Goal: Obtain resource: Download file/media

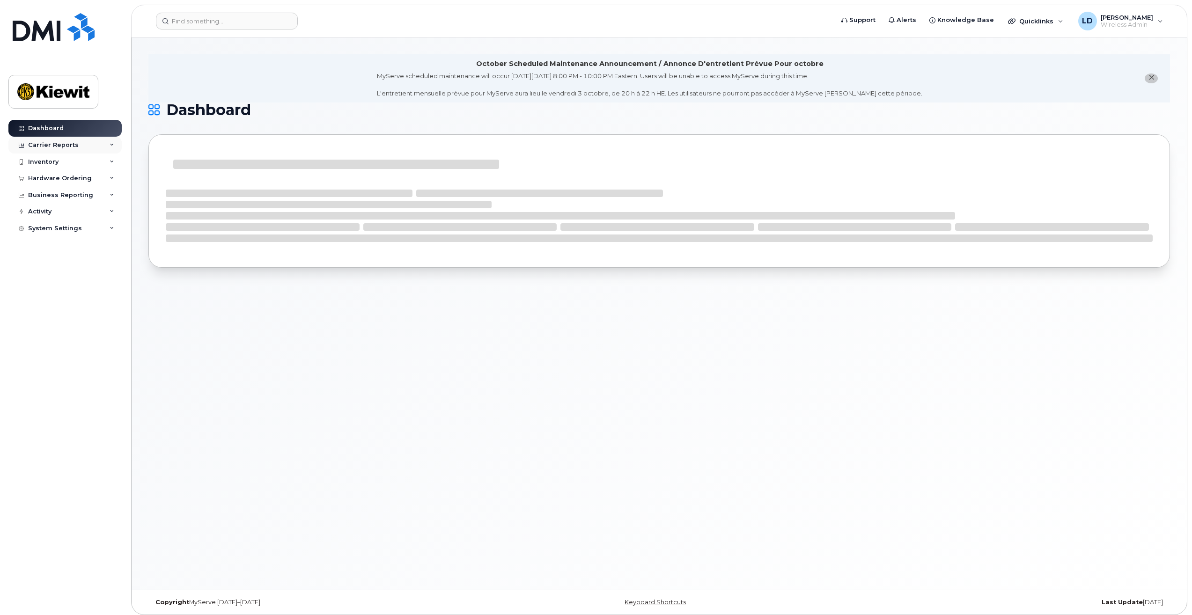
click at [22, 146] on icon at bounding box center [21, 145] width 5 height 5
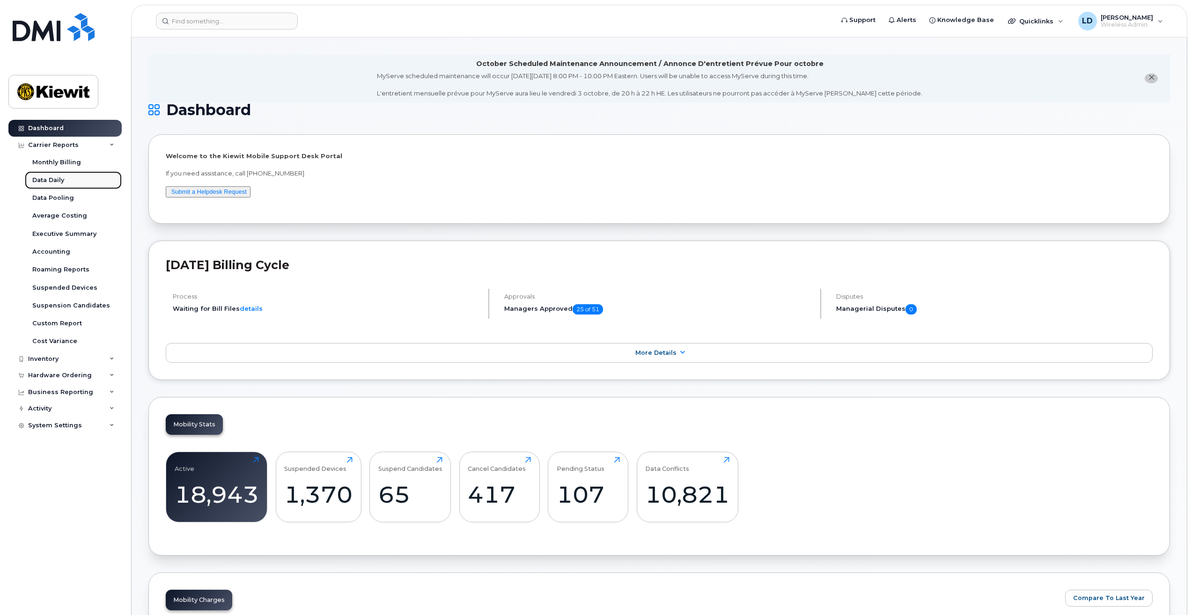
click at [53, 182] on div "Data Daily" at bounding box center [48, 180] width 32 height 8
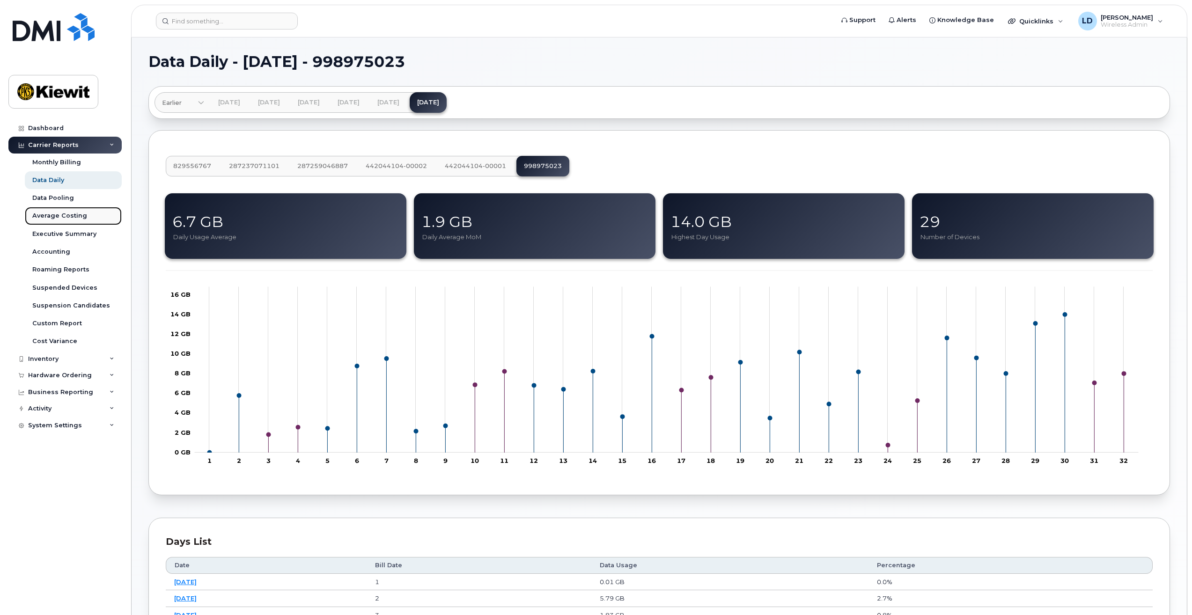
click at [50, 216] on div "Average Costing" at bounding box center [59, 216] width 55 height 8
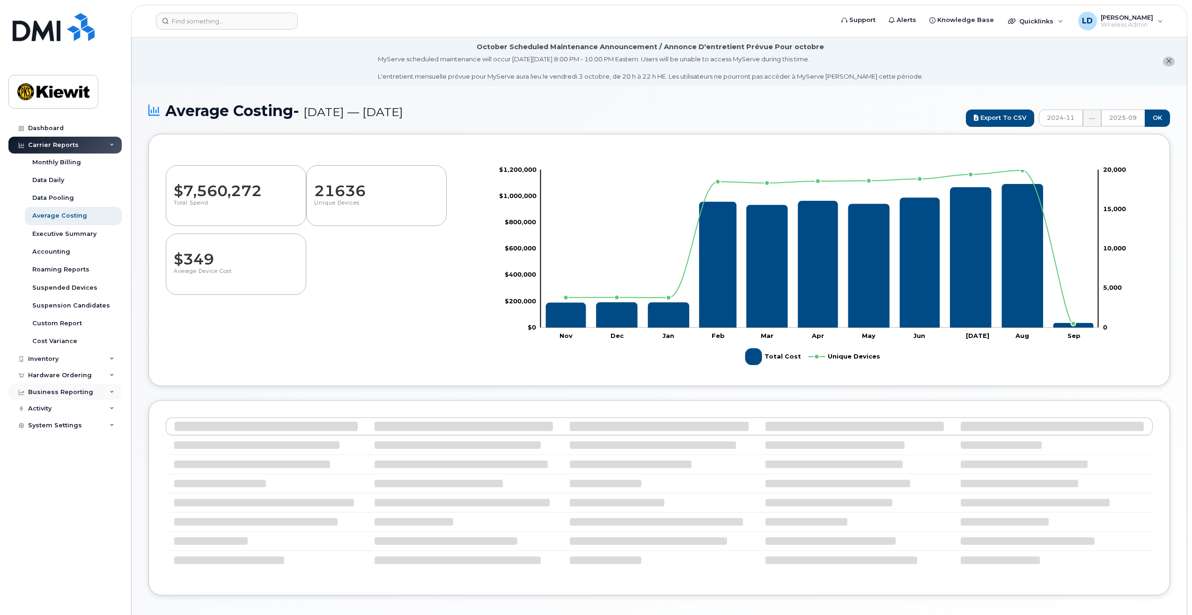
click at [117, 392] on div "Business Reporting" at bounding box center [64, 392] width 113 height 17
click at [52, 252] on div "Accounting" at bounding box center [51, 252] width 38 height 8
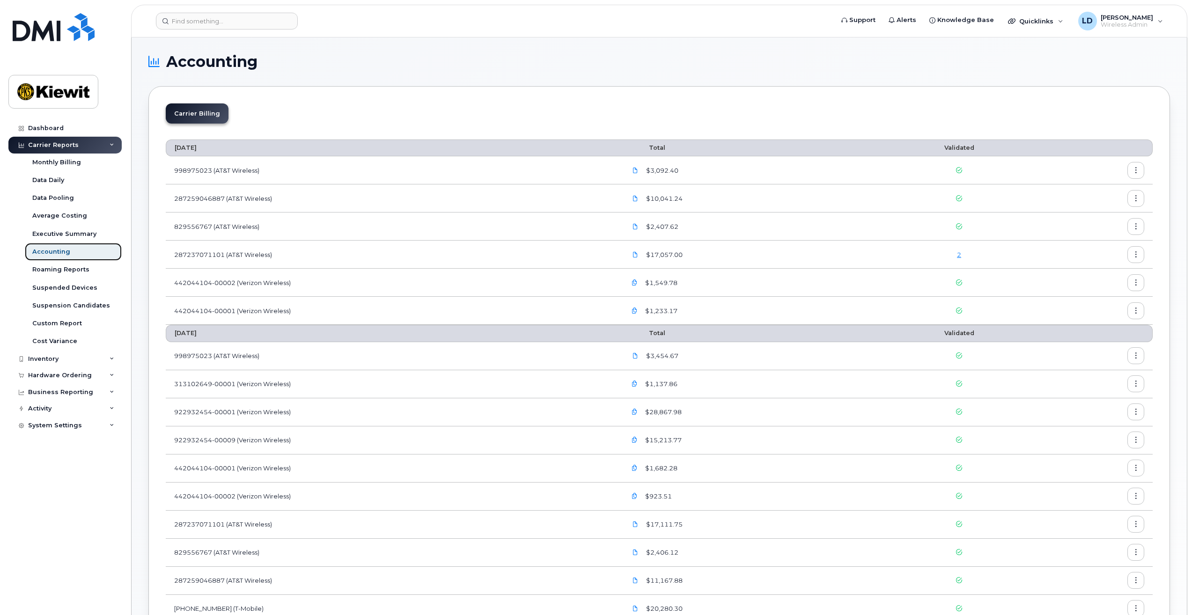
click at [52, 252] on div "Accounting" at bounding box center [51, 252] width 38 height 8
click at [34, 410] on div "Activity" at bounding box center [39, 408] width 23 height 7
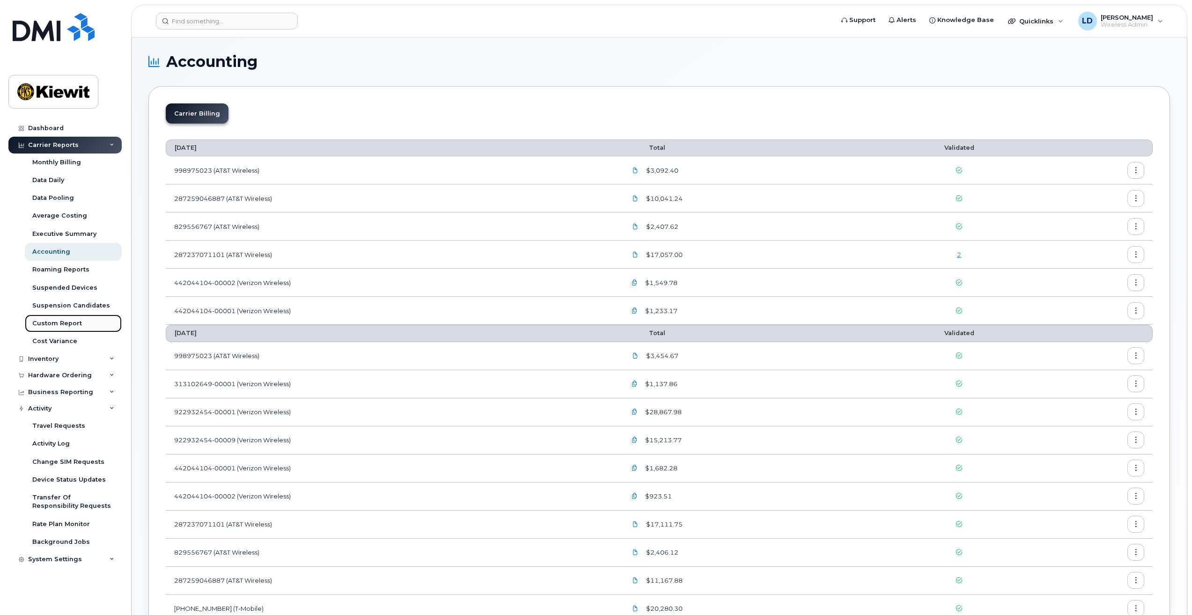
click at [61, 323] on div "Custom Report" at bounding box center [57, 323] width 50 height 8
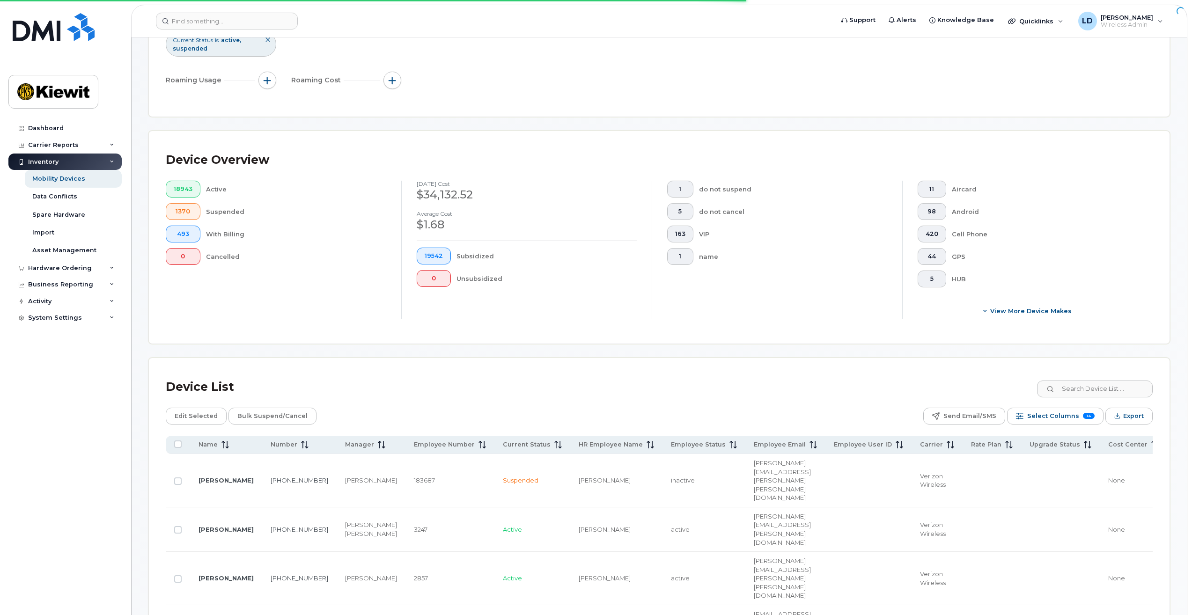
scroll to position [94, 0]
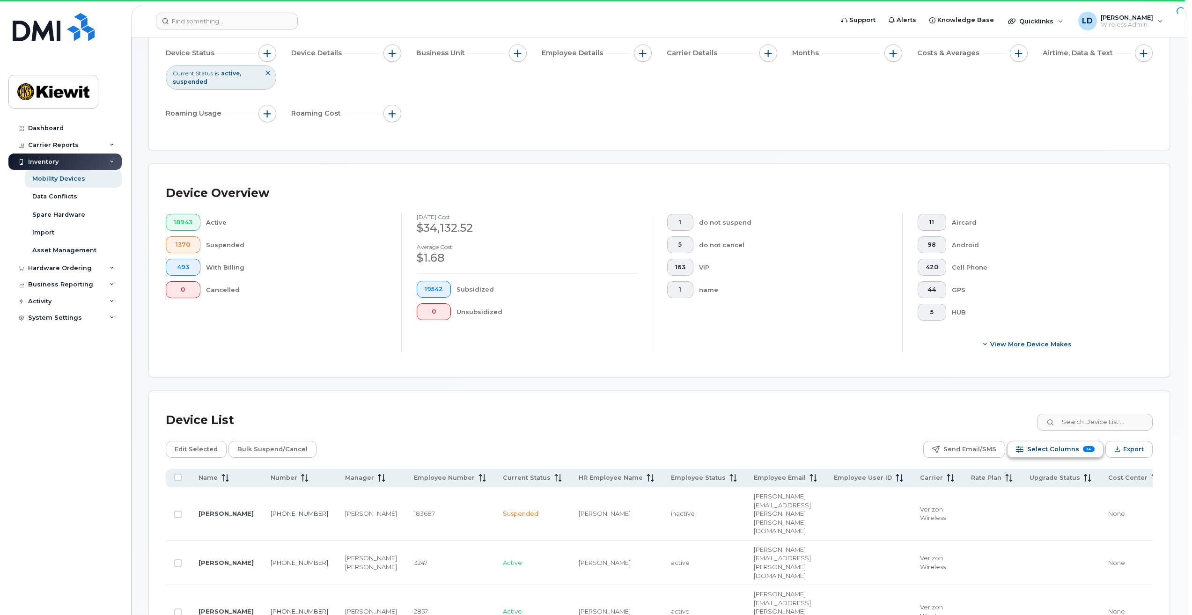
click at [1087, 447] on span "14" at bounding box center [1089, 449] width 12 height 6
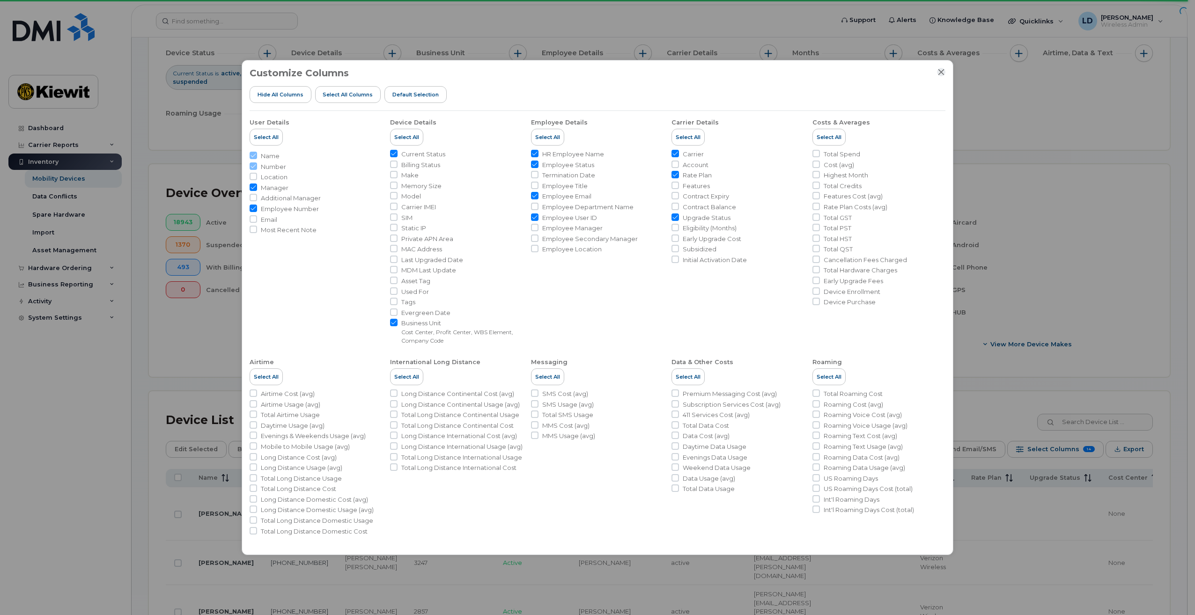
click at [944, 71] on icon "Close" at bounding box center [941, 71] width 7 height 7
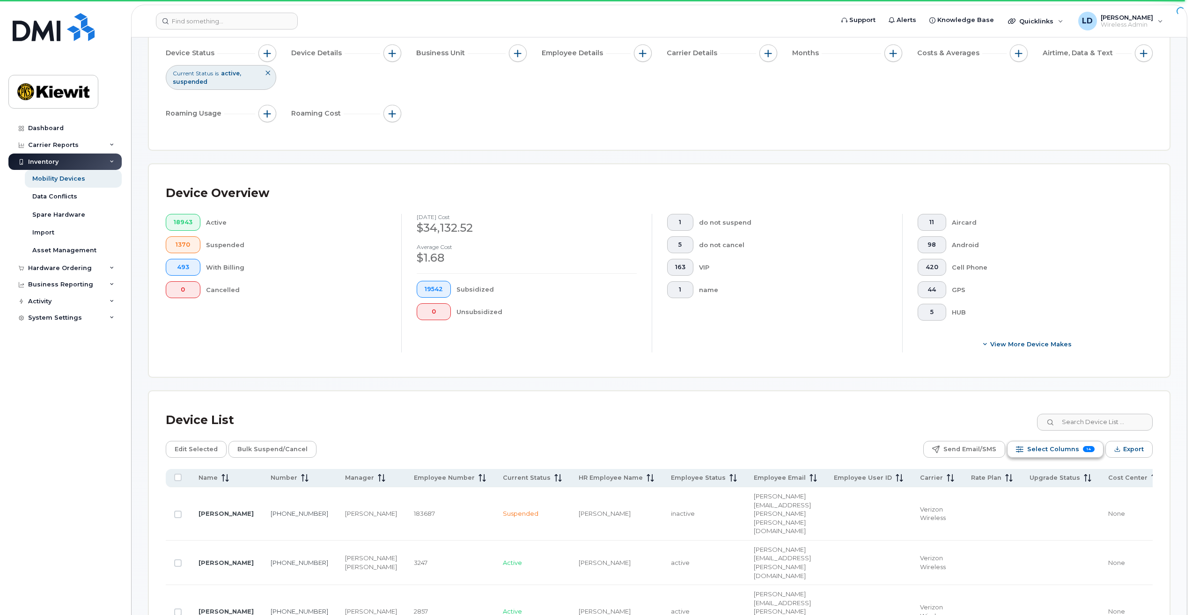
click at [1084, 448] on span "14" at bounding box center [1089, 449] width 12 height 6
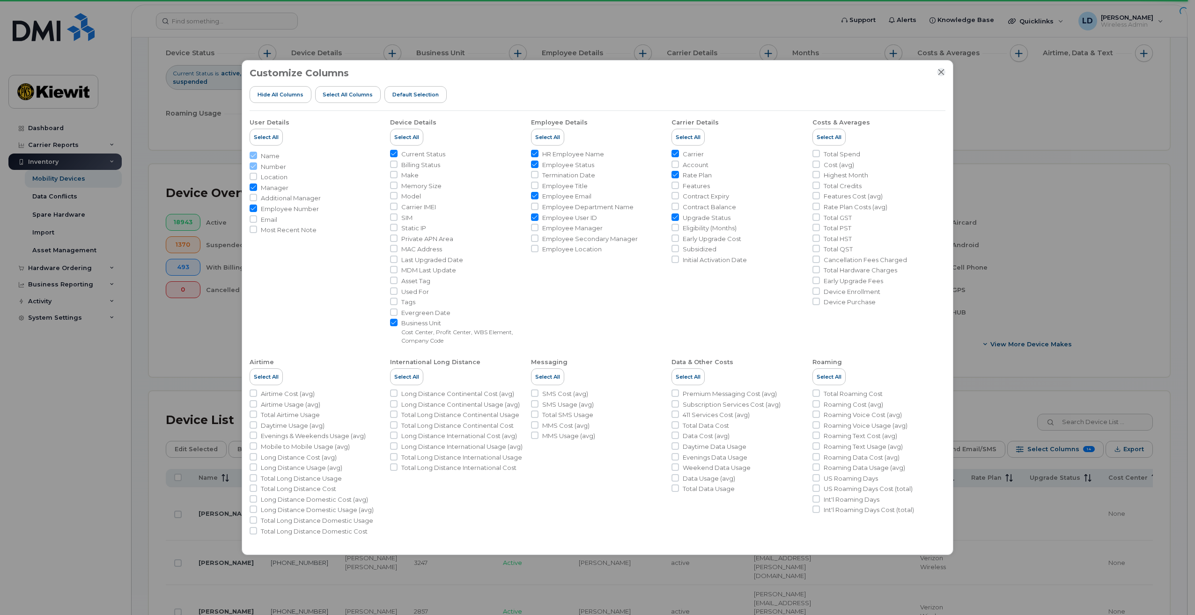
click at [941, 71] on icon "Close" at bounding box center [941, 71] width 7 height 7
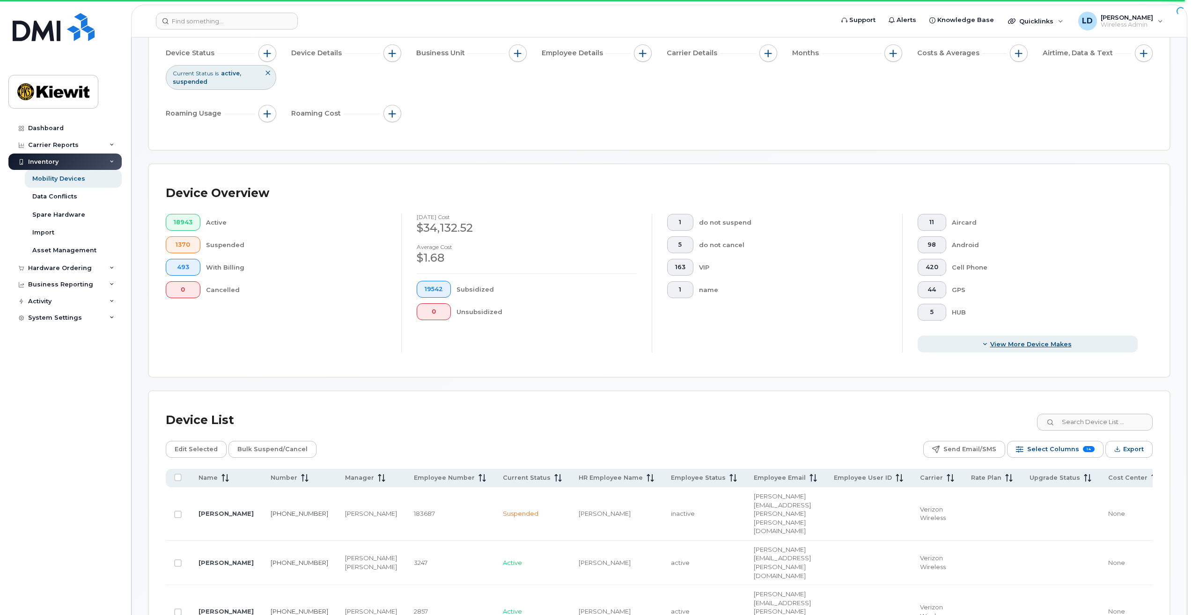
click at [1048, 346] on span "View More Device Makes" at bounding box center [1031, 344] width 81 height 9
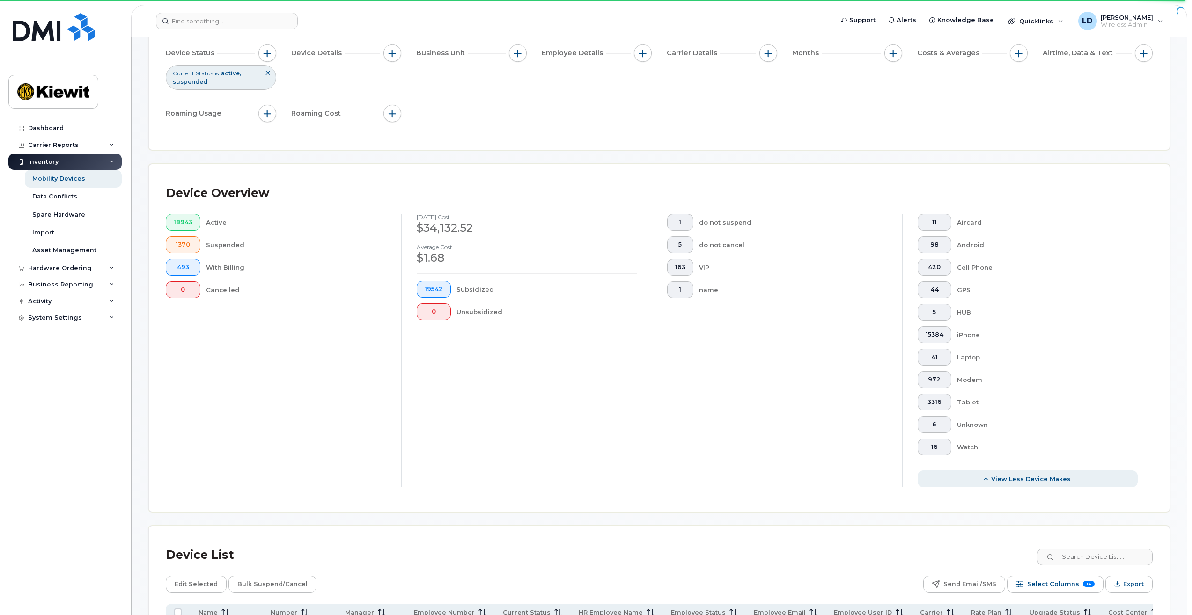
click at [1040, 482] on span "View Less Device Makes" at bounding box center [1031, 479] width 80 height 9
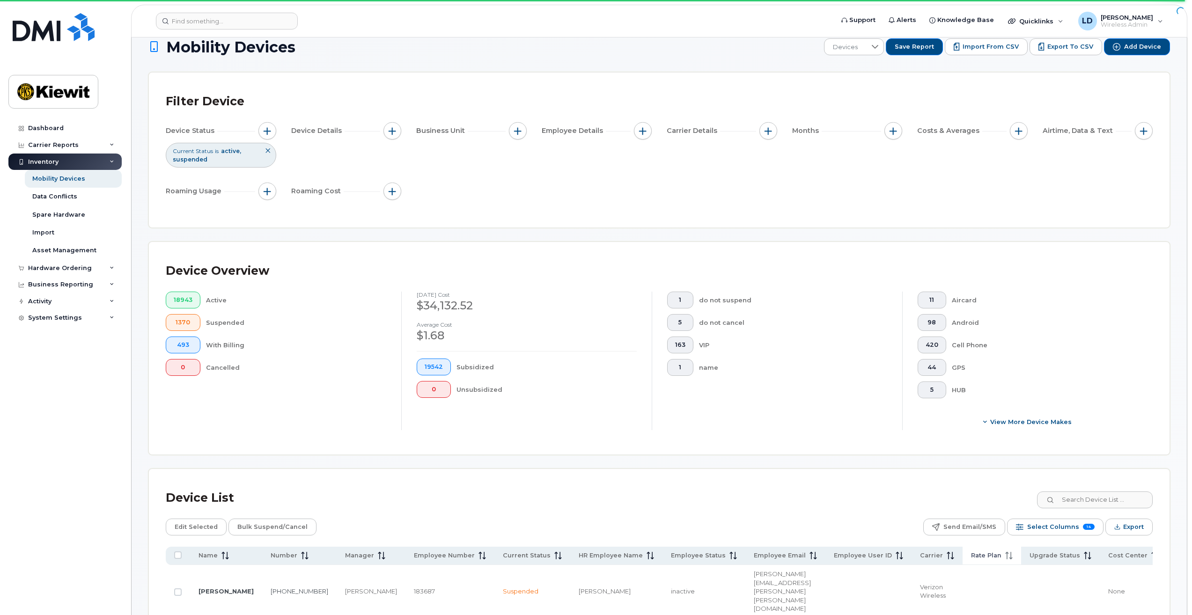
scroll to position [0, 0]
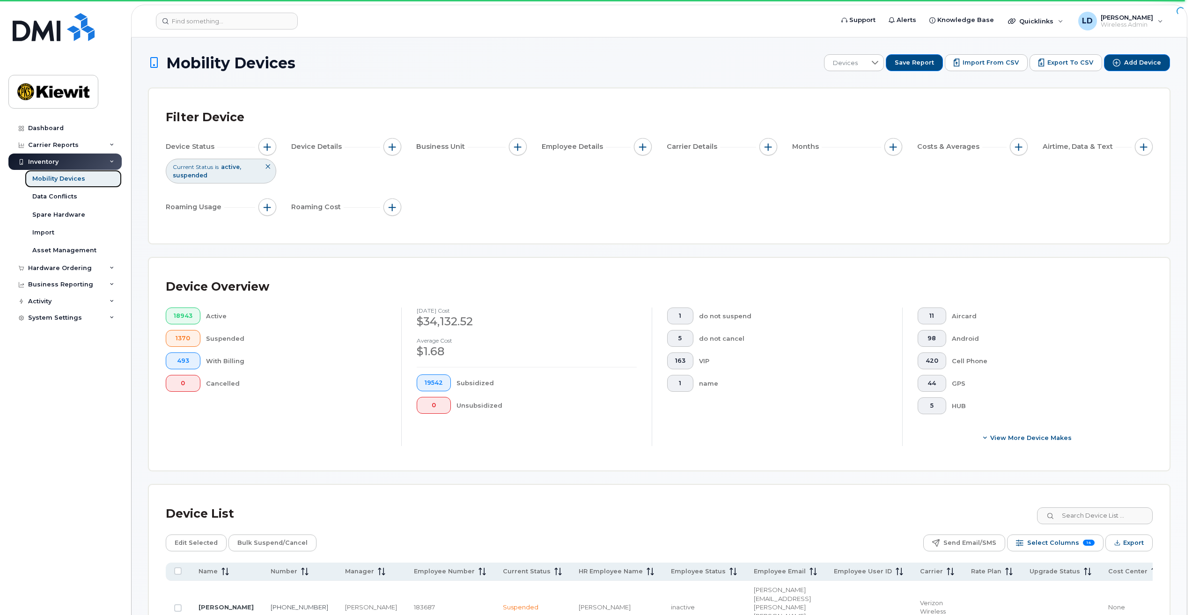
click at [49, 181] on div "Mobility Devices" at bounding box center [58, 179] width 53 height 8
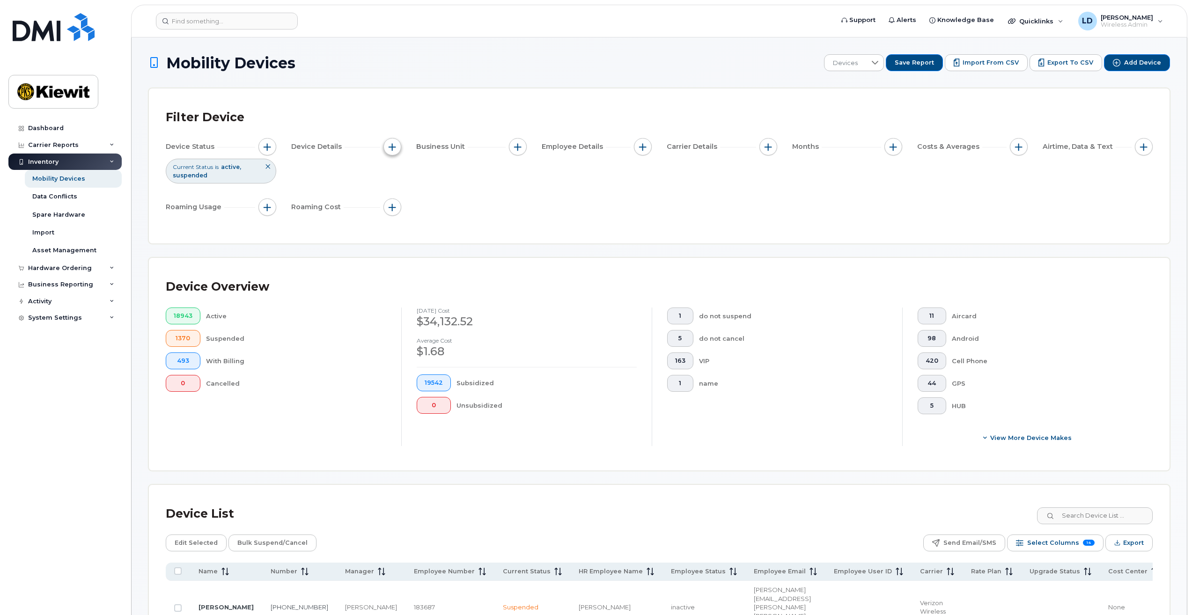
click at [390, 152] on button "button" at bounding box center [393, 147] width 18 height 18
click at [527, 212] on div "Device Status Current Status is active suspended Device Details Business Unit E…" at bounding box center [659, 178] width 987 height 81
click at [512, 146] on button "button" at bounding box center [518, 147] width 18 height 18
click at [521, 207] on input "Profit Center" at bounding box center [520, 204] width 7 height 7
checkbox input "true"
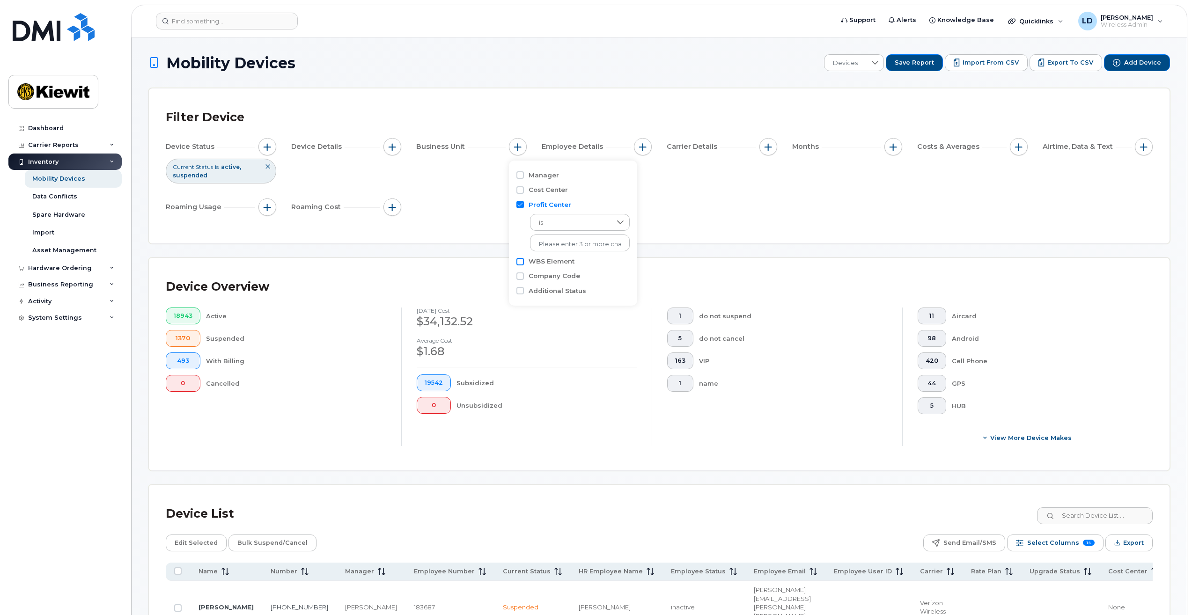
click at [519, 265] on input "WBS Element" at bounding box center [520, 261] width 7 height 7
checkbox input "true"
click at [617, 223] on icon at bounding box center [620, 222] width 7 height 7
click at [551, 286] on li "contains" at bounding box center [575, 282] width 90 height 16
click at [547, 242] on input "text" at bounding box center [580, 243] width 101 height 17
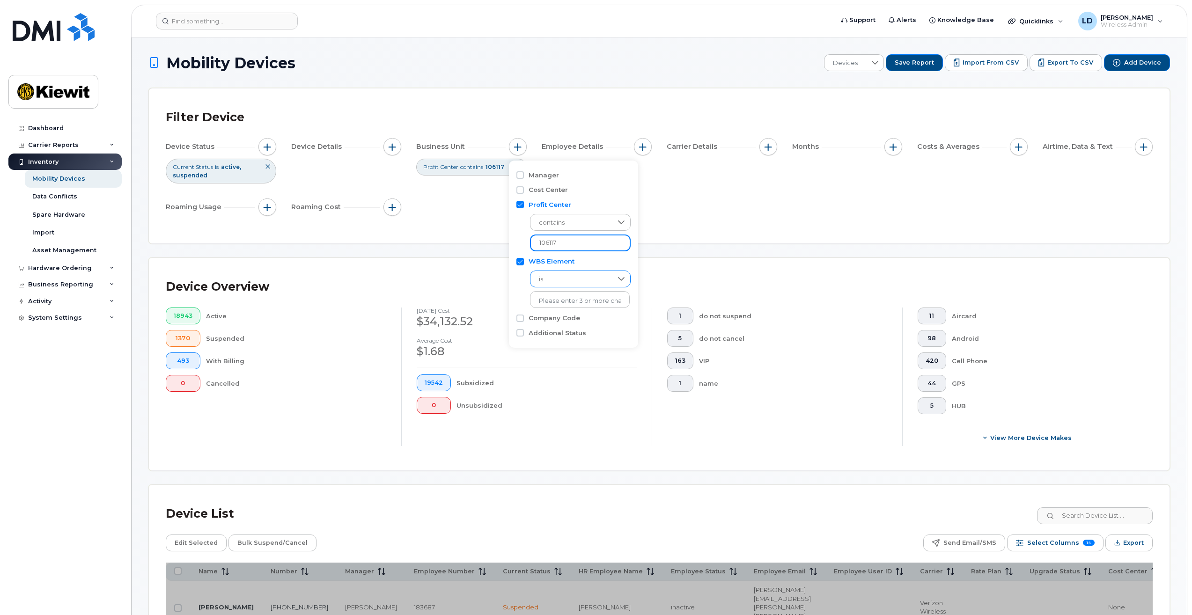
type input "106117"
click at [573, 278] on span "is" at bounding box center [571, 280] width 80 height 17
click at [555, 339] on span "contains" at bounding box center [551, 338] width 27 height 9
click at [552, 298] on input "text" at bounding box center [580, 299] width 101 height 17
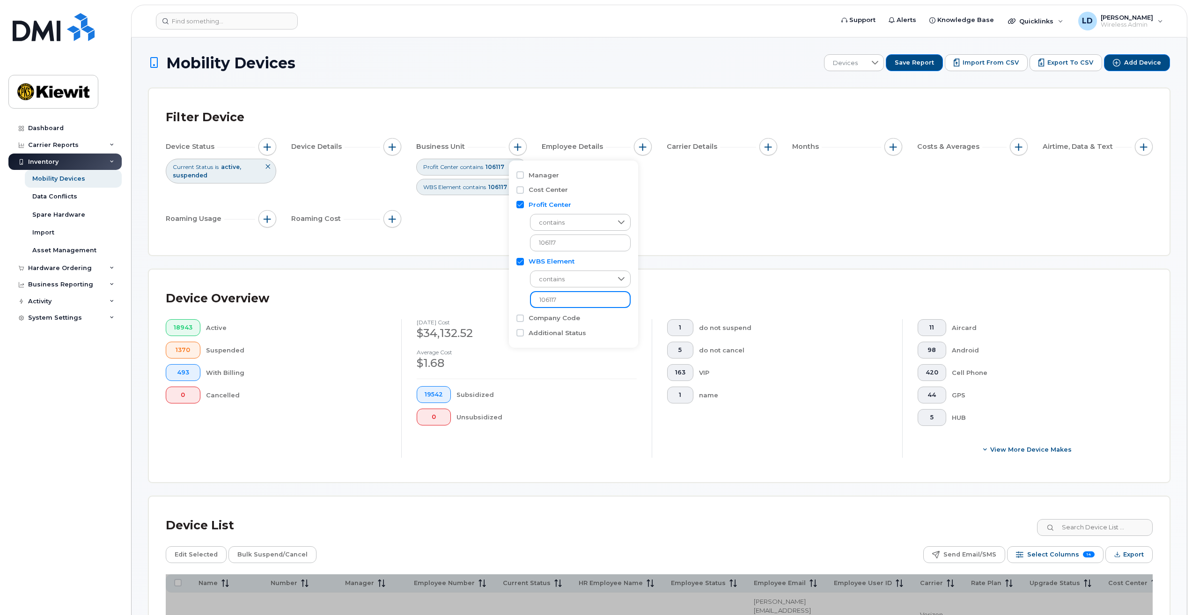
type input "106117"
click at [588, 384] on div "[DATE] cost $34,132.52 Average cost $1.68 19542 Subsidized 0 Unsubsidized" at bounding box center [526, 388] width 251 height 139
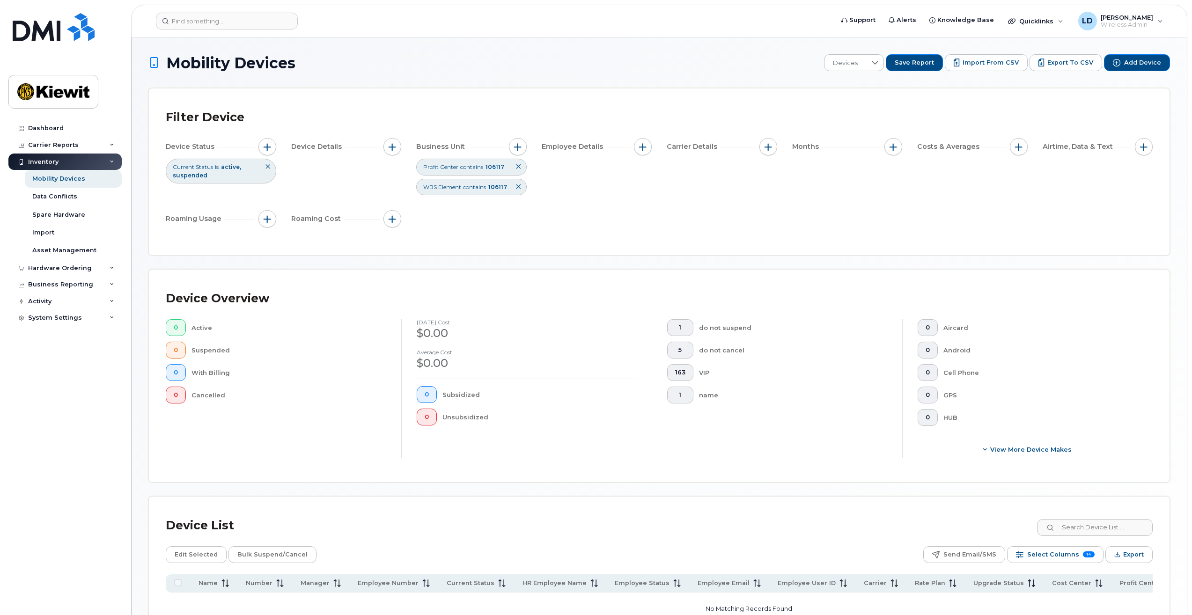
click at [516, 169] on icon at bounding box center [519, 167] width 6 height 6
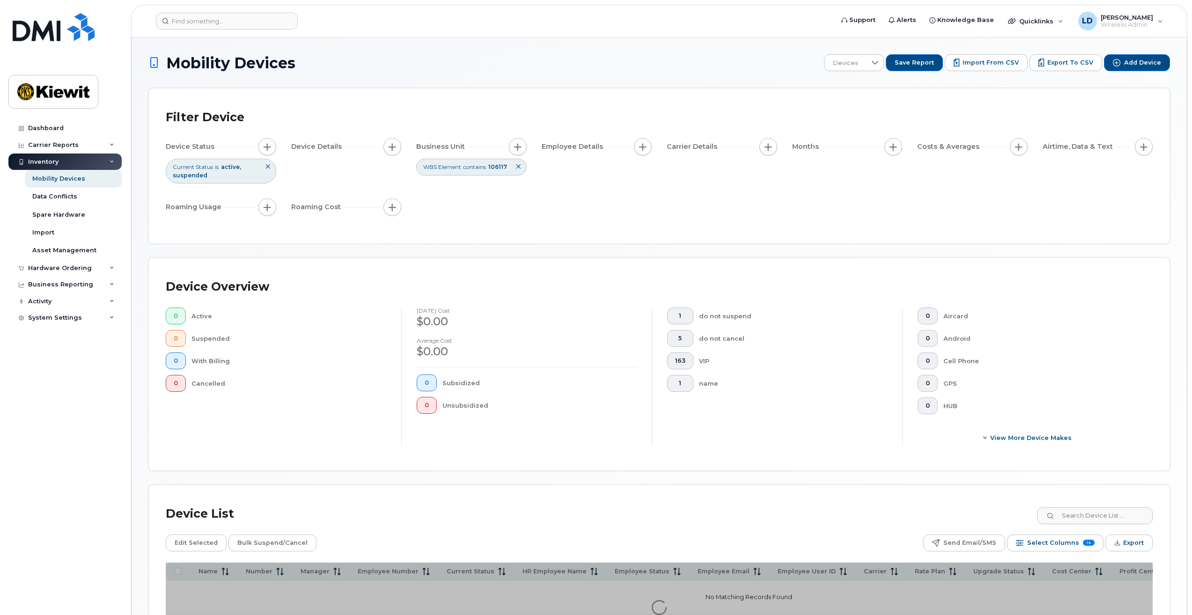
click at [516, 169] on icon at bounding box center [519, 167] width 6 height 6
click at [517, 151] on button "button" at bounding box center [518, 147] width 18 height 18
click at [518, 190] on input "Cost Center" at bounding box center [520, 189] width 7 height 7
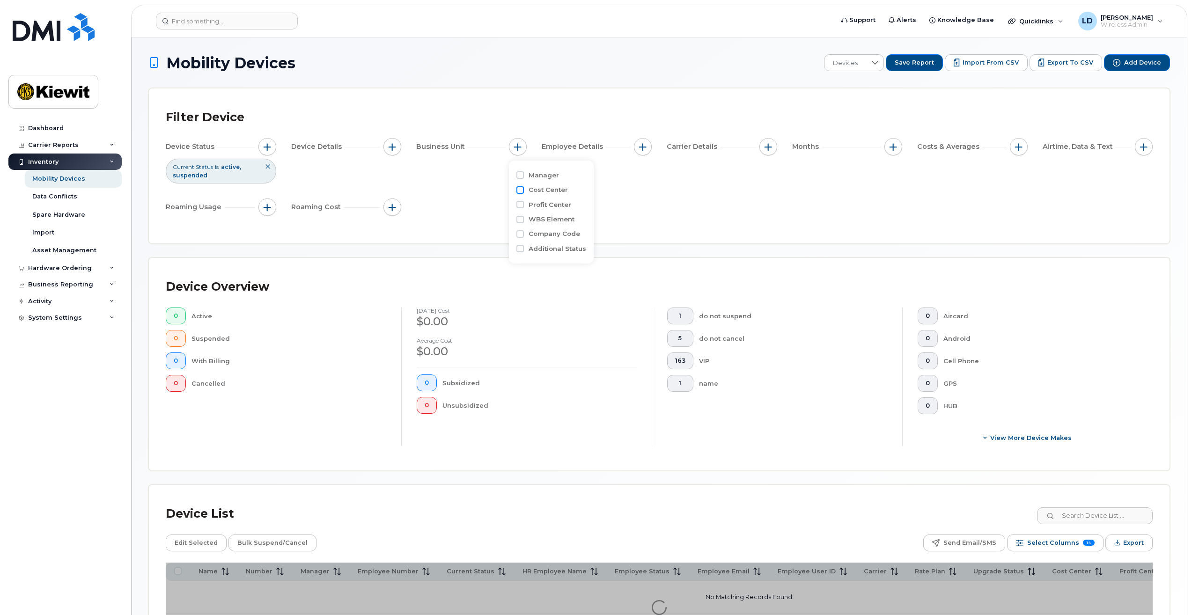
checkbox input "true"
click at [548, 227] on input "text" at bounding box center [580, 230] width 82 height 8
click at [617, 206] on icon at bounding box center [620, 207] width 7 height 7
click at [549, 266] on span "contains" at bounding box center [551, 266] width 27 height 9
click at [544, 231] on input "text" at bounding box center [580, 228] width 101 height 17
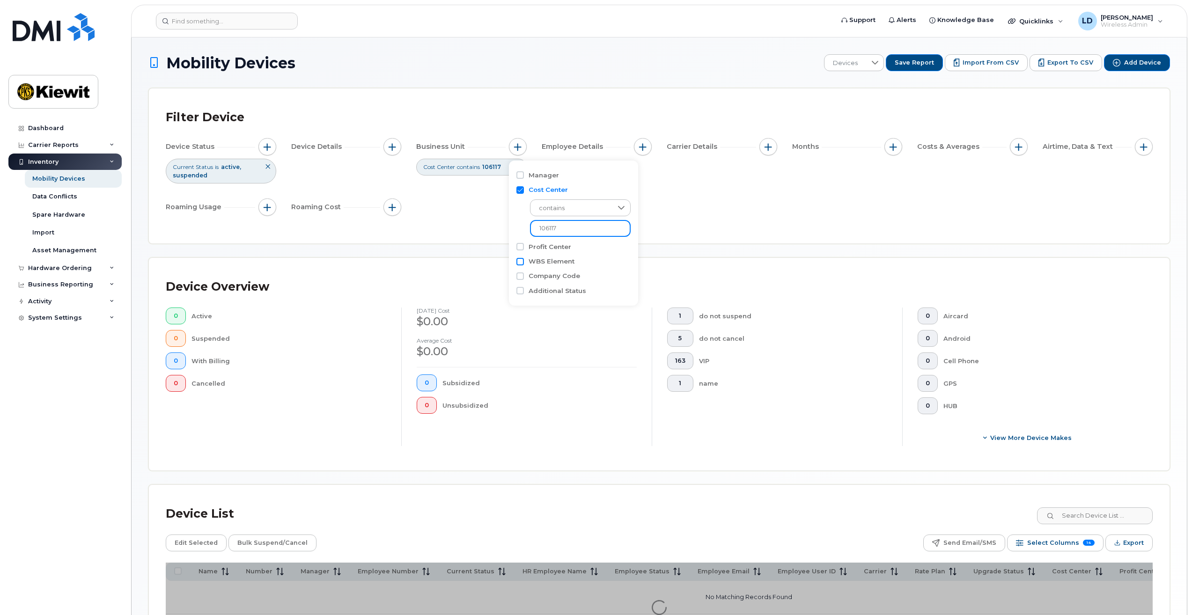
type input "106117"
click at [522, 259] on input "WBS Element" at bounding box center [520, 261] width 7 height 7
checkbox input "true"
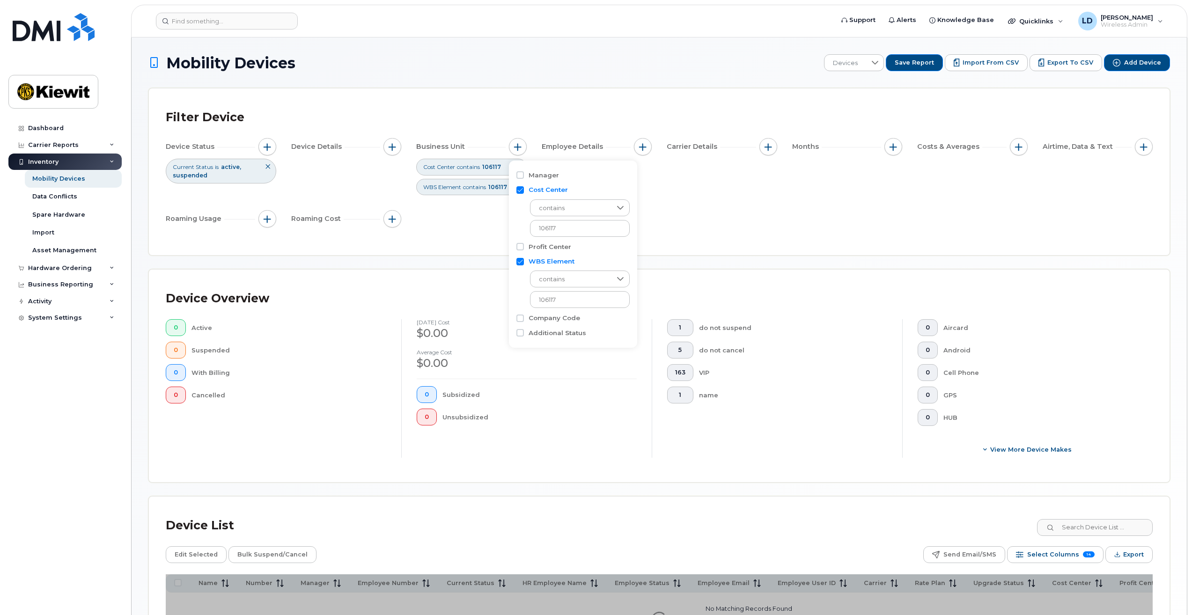
click at [591, 400] on div "Subsidized" at bounding box center [540, 394] width 195 height 17
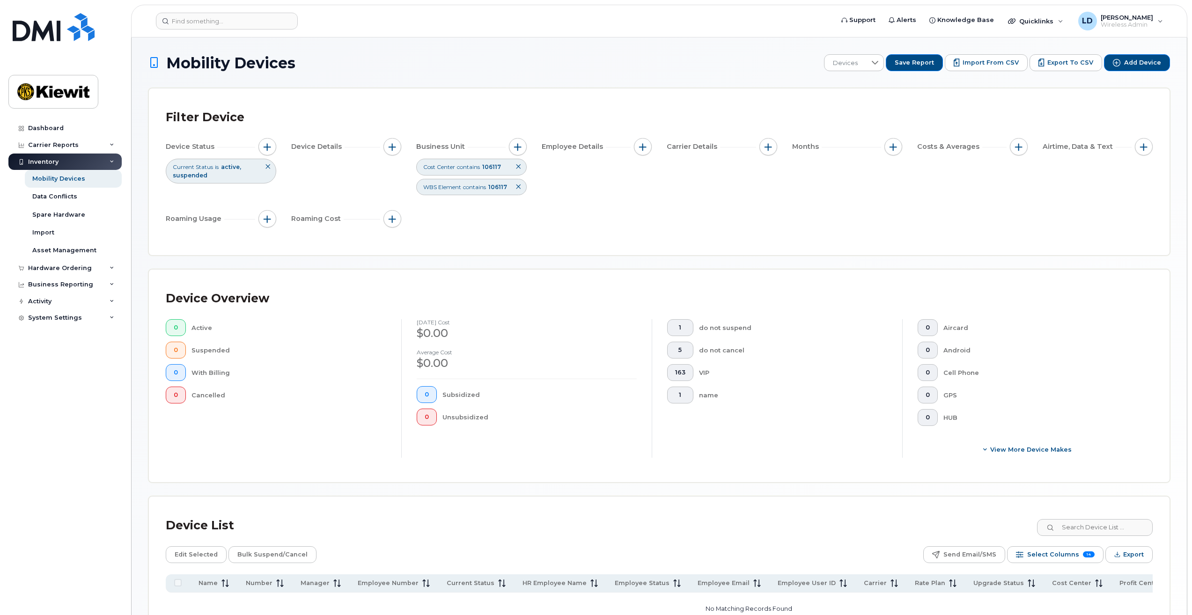
scroll to position [100, 0]
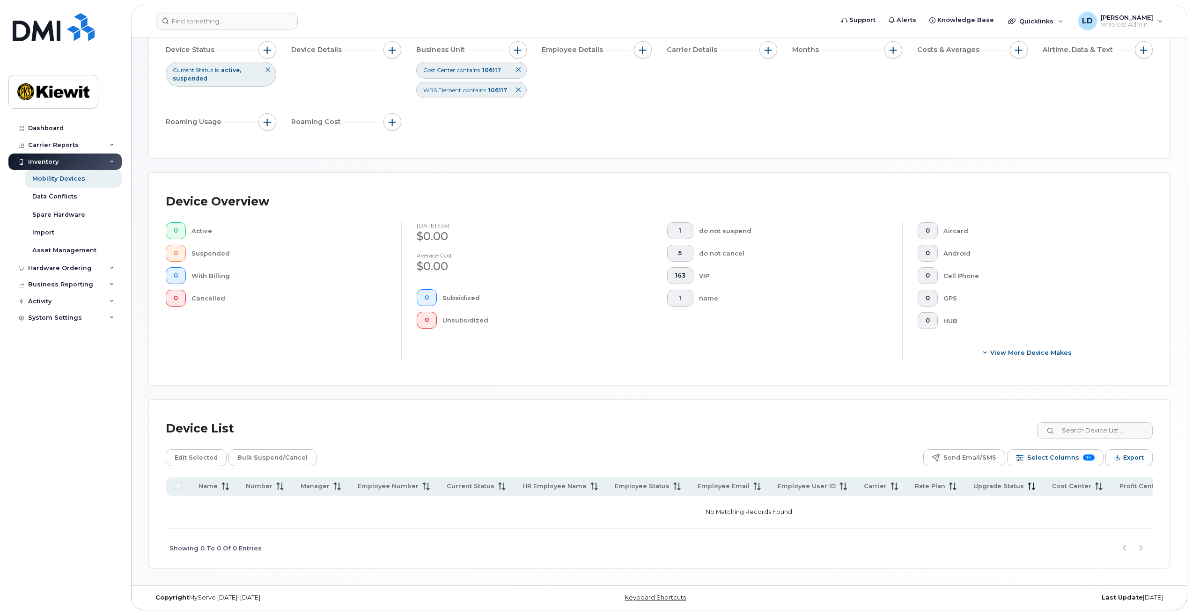
click at [717, 511] on p "No Matching Records Found" at bounding box center [749, 512] width 1159 height 25
click at [1055, 453] on span "Select Columns" at bounding box center [1054, 458] width 52 height 14
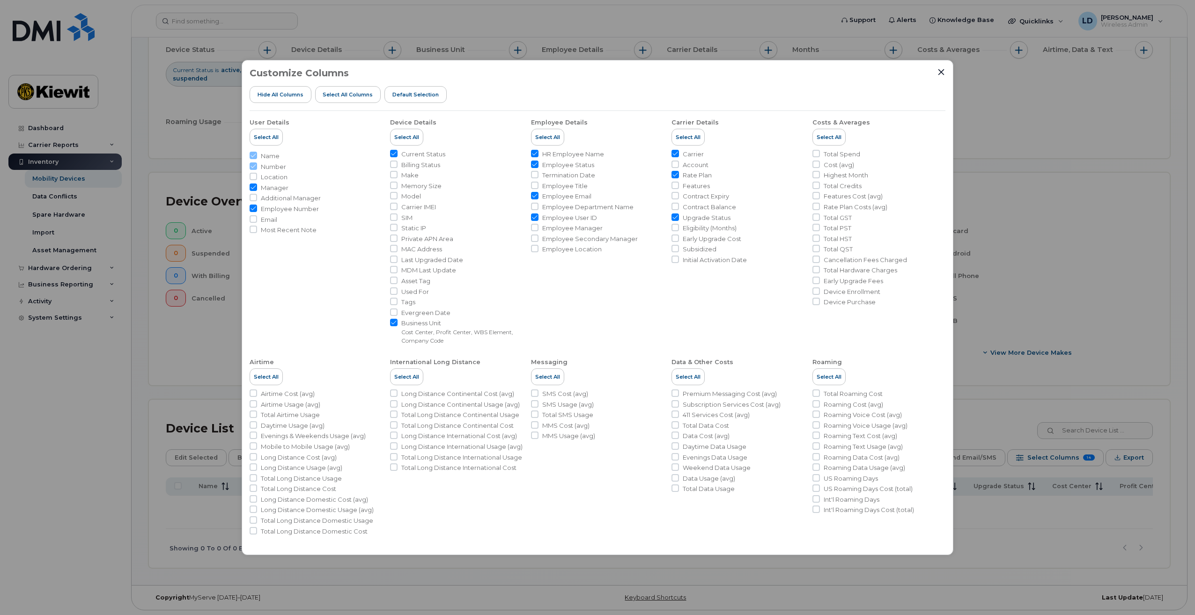
click at [1052, 298] on div "Customize Columns Hide All Columns Select all Columns Default Selection User De…" at bounding box center [597, 307] width 1195 height 615
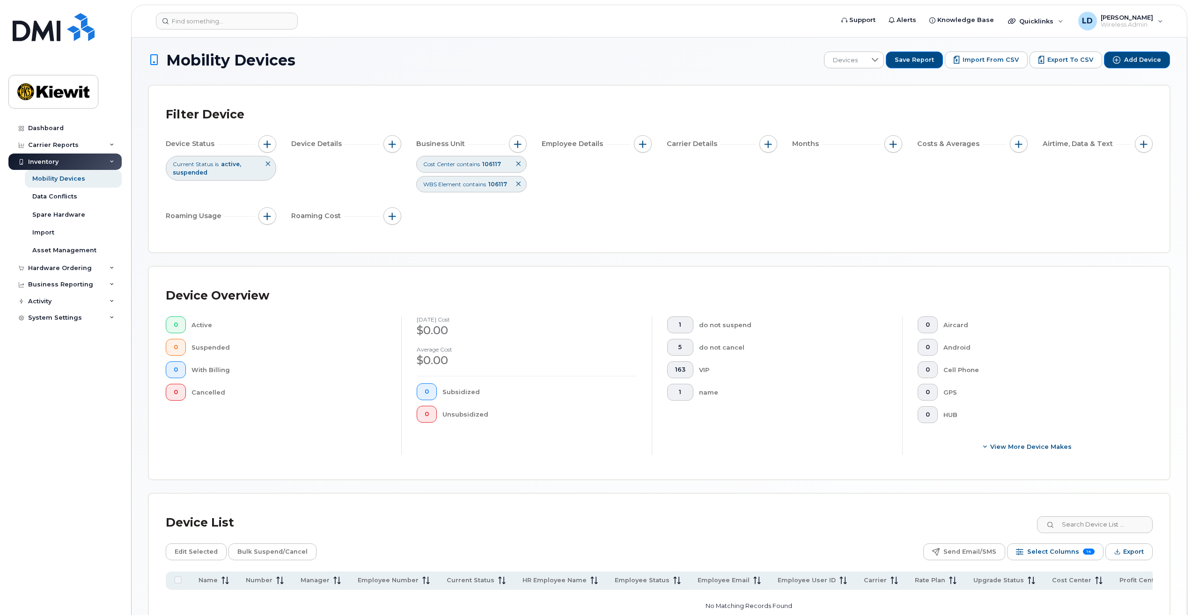
scroll to position [0, 0]
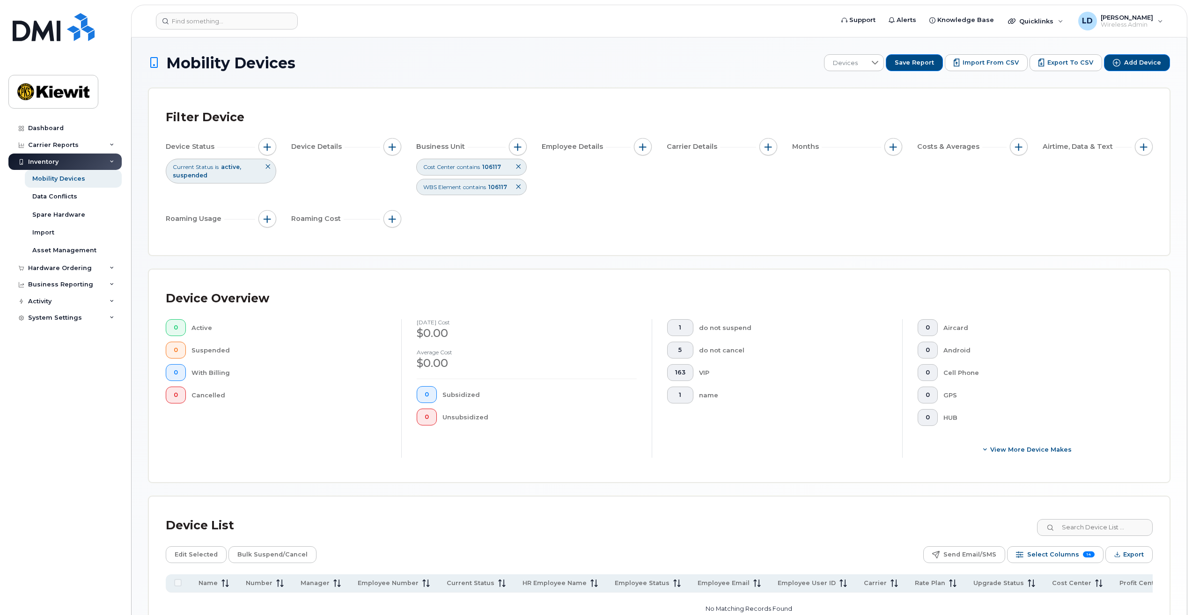
click at [516, 166] on icon at bounding box center [519, 167] width 6 height 6
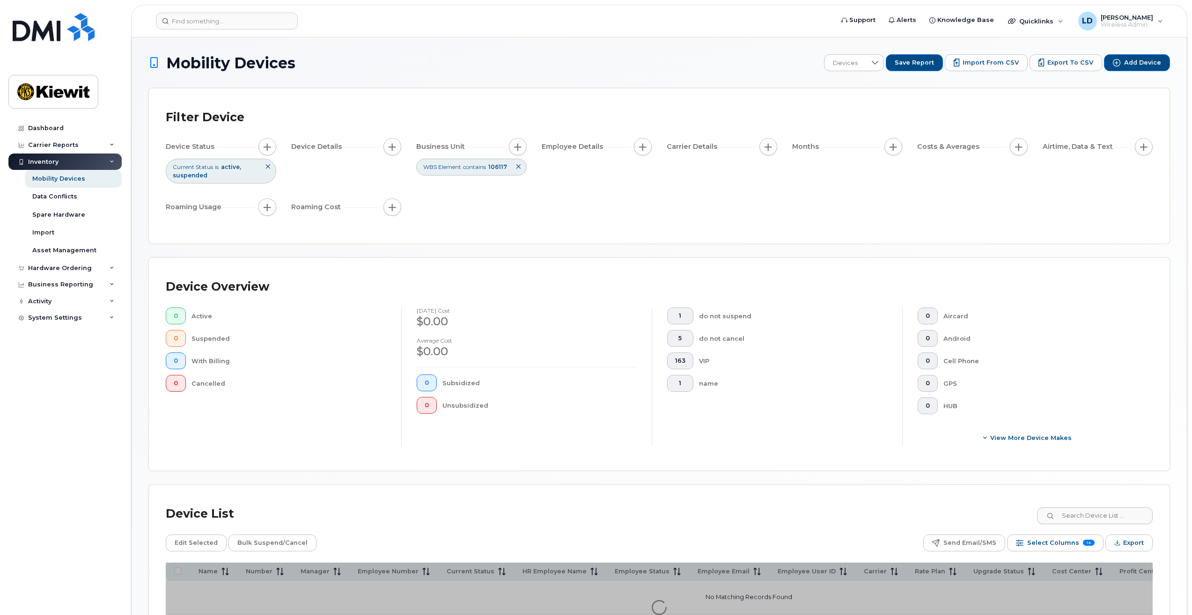
click at [518, 163] on button at bounding box center [518, 166] width 16 height 15
click at [518, 145] on span "button" at bounding box center [517, 146] width 7 height 7
click at [219, 178] on div "Current Status is active suspended" at bounding box center [221, 171] width 111 height 24
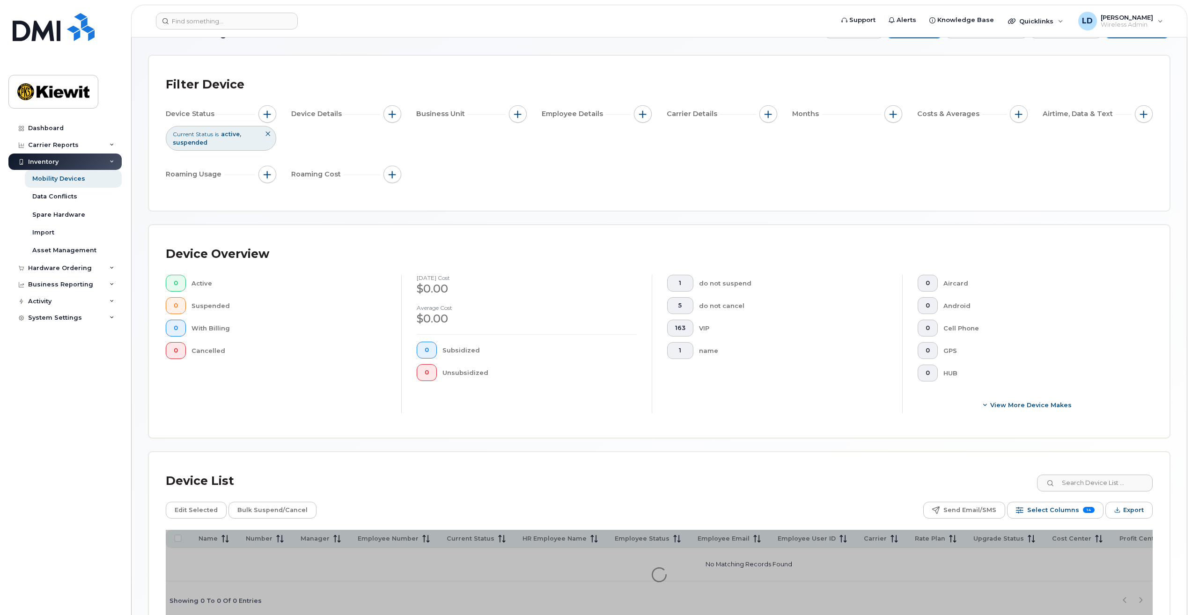
scroll to position [88, 0]
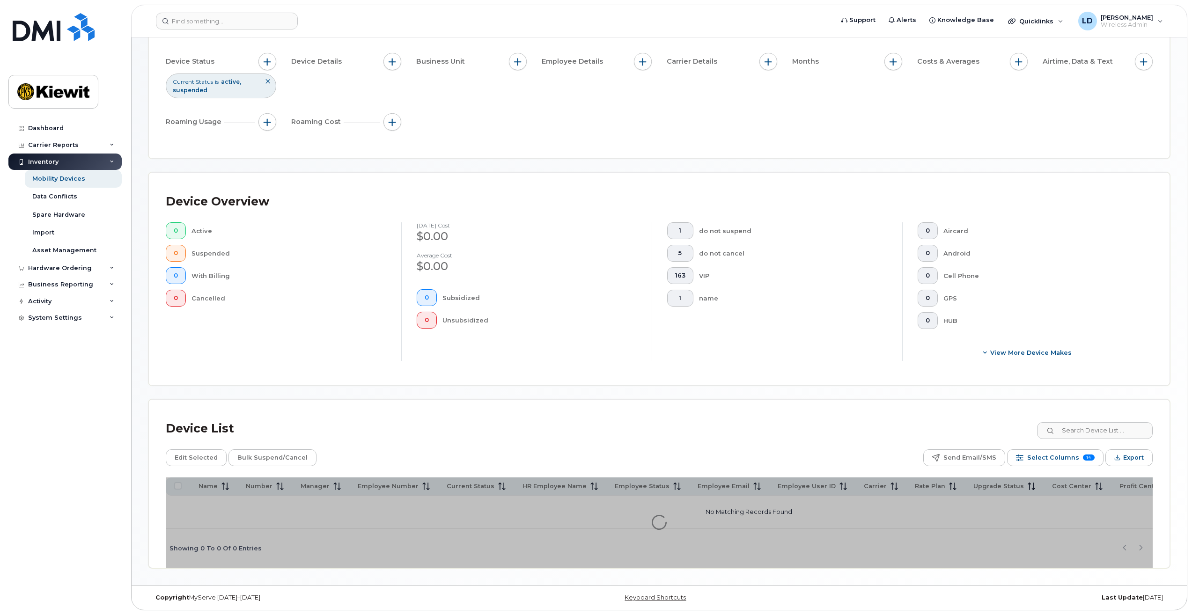
click at [990, 525] on div at bounding box center [659, 523] width 987 height 90
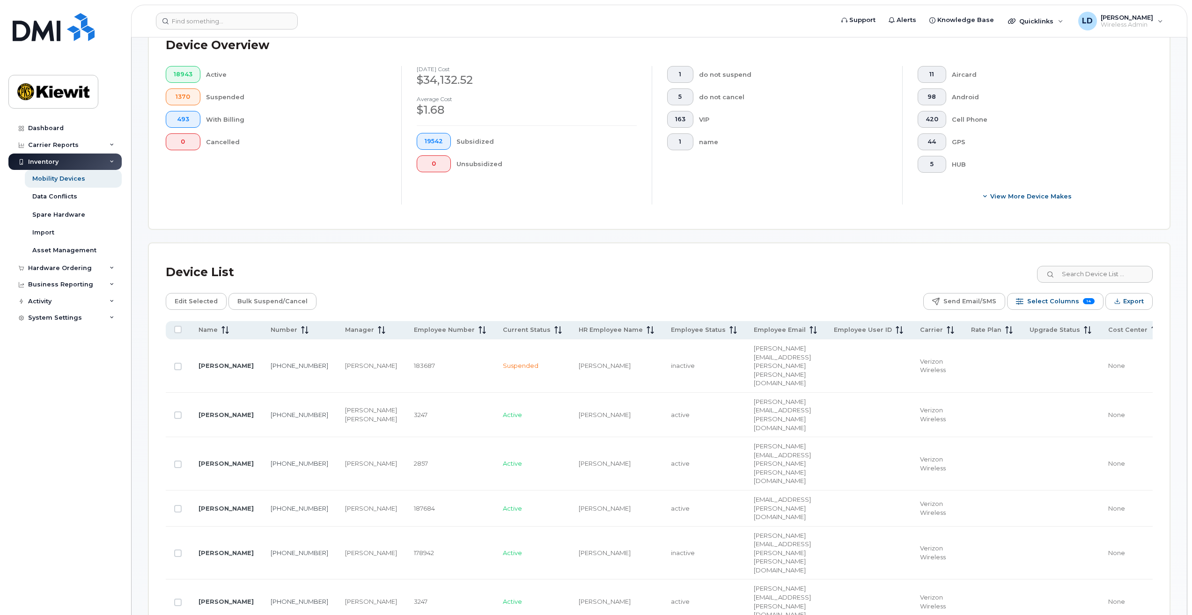
scroll to position [275, 0]
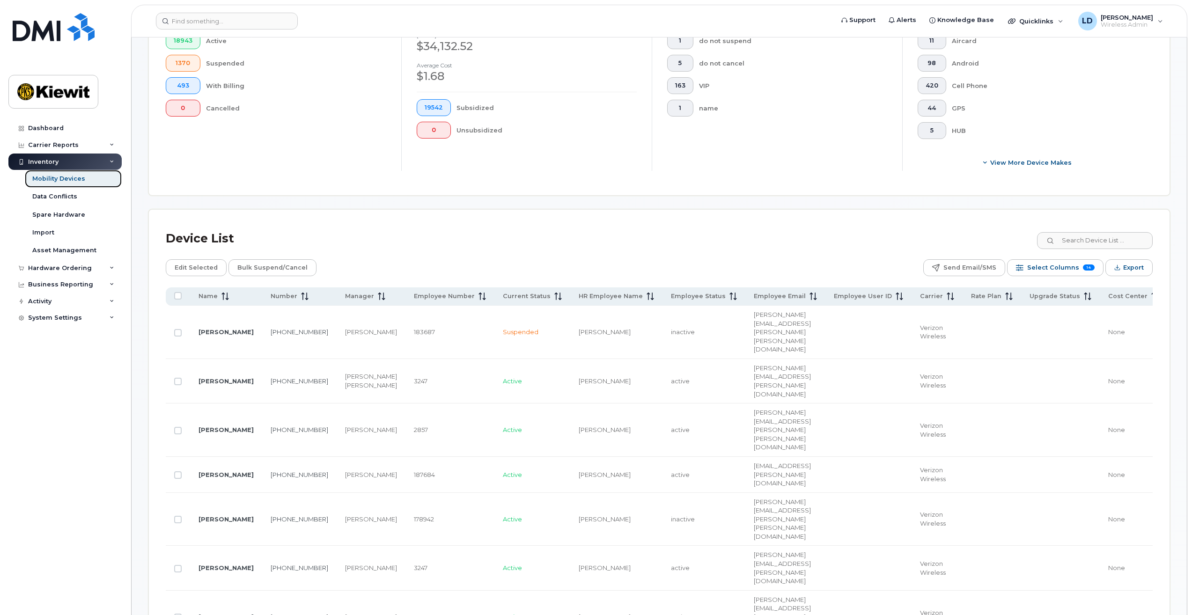
click at [51, 179] on div "Mobility Devices" at bounding box center [58, 179] width 53 height 8
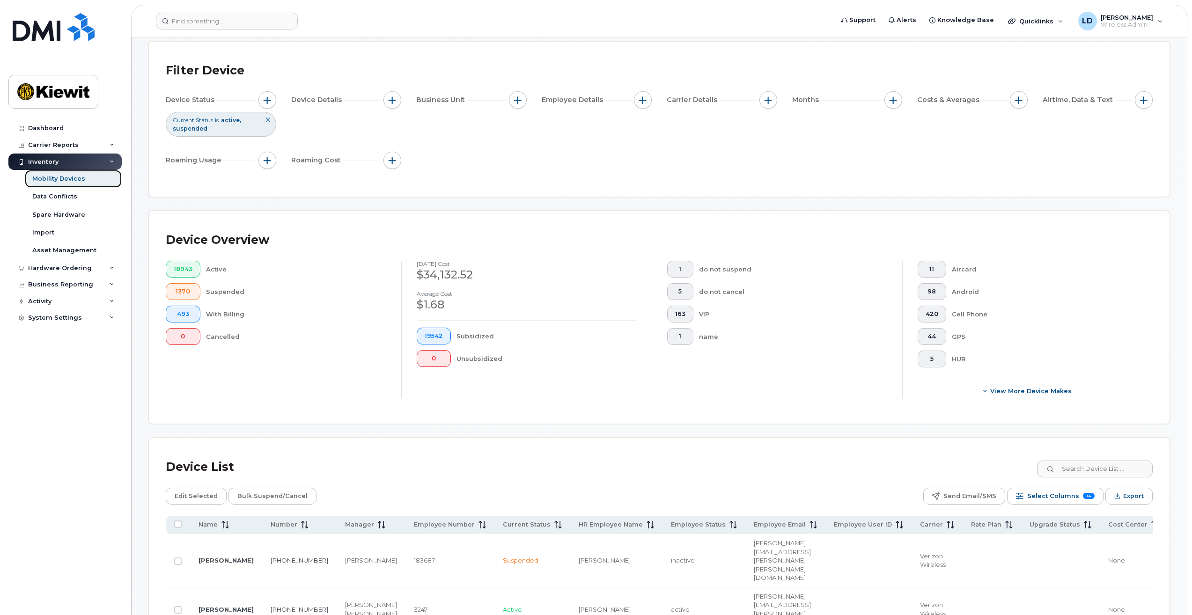
scroll to position [0, 0]
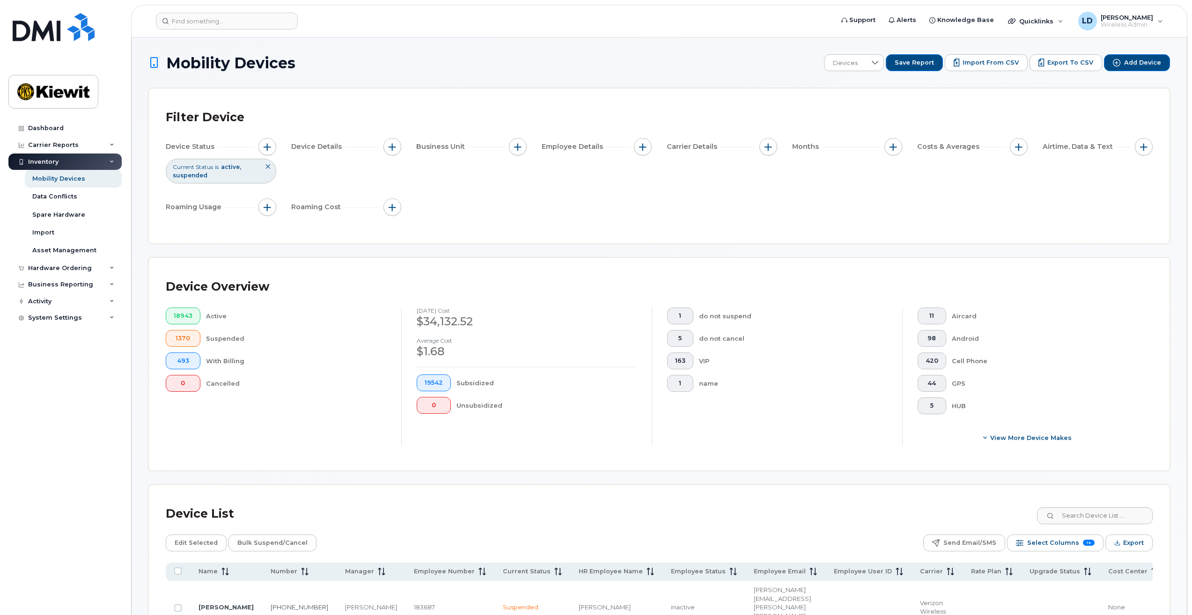
click at [53, 163] on div "Inventory" at bounding box center [43, 161] width 30 height 7
click at [48, 180] on div "Mobility Devices" at bounding box center [58, 179] width 53 height 8
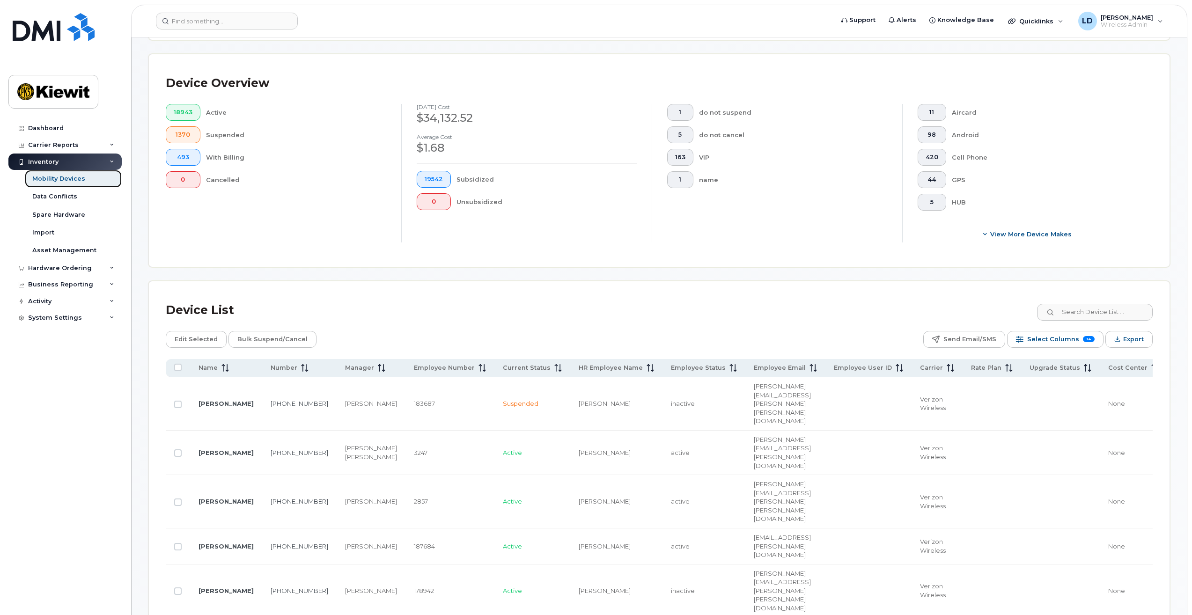
scroll to position [187, 0]
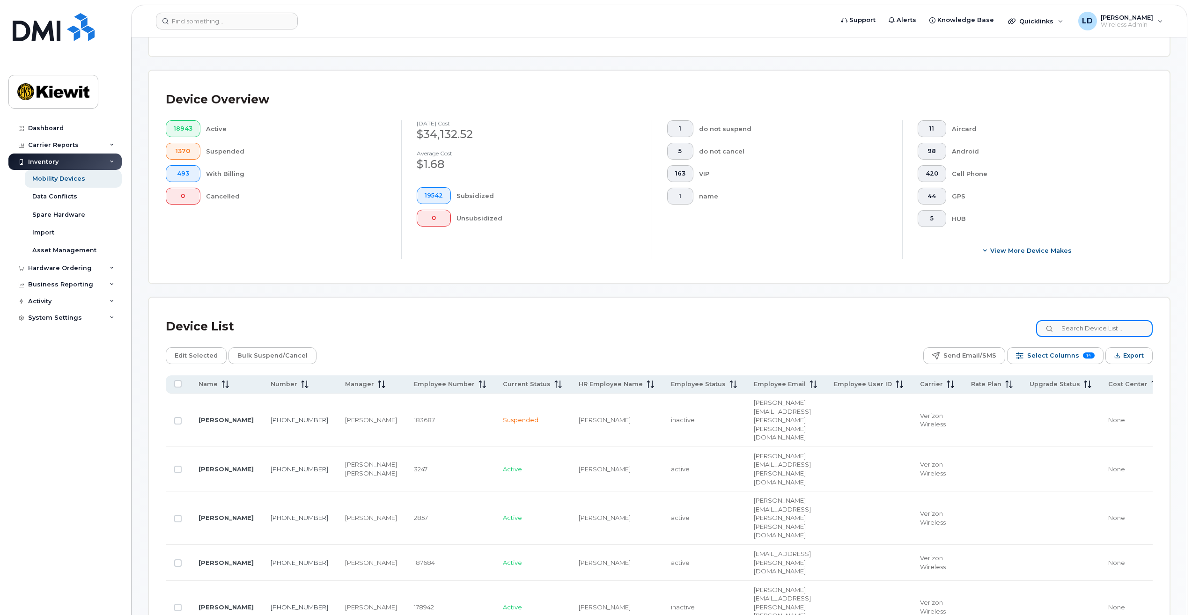
click at [1088, 332] on input at bounding box center [1094, 328] width 117 height 17
type input "106117"
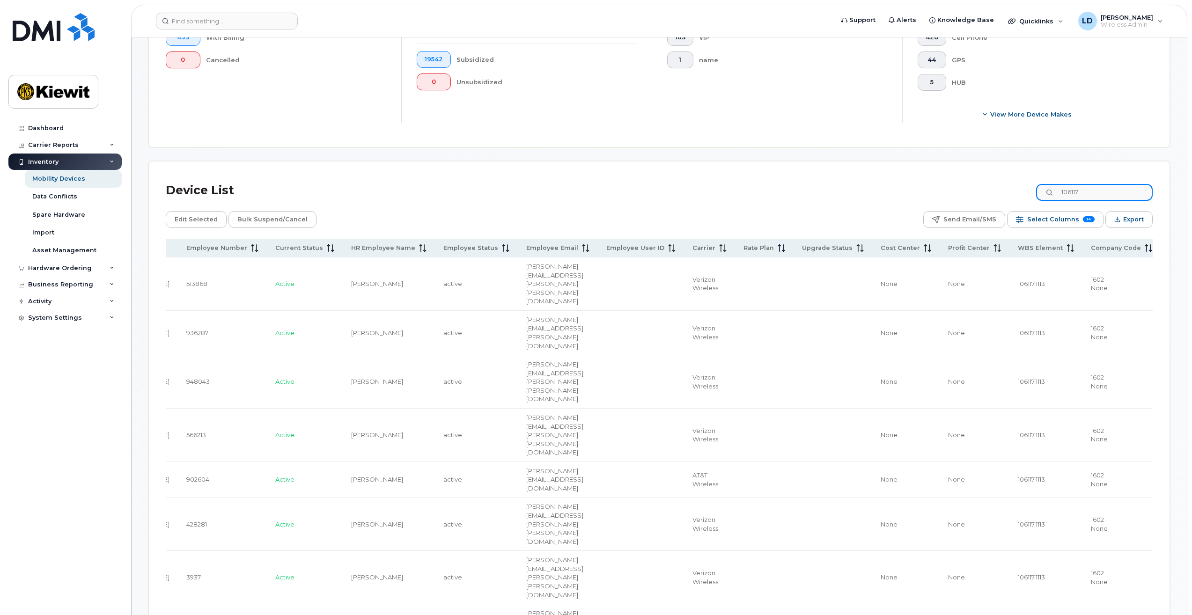
scroll to position [328, 0]
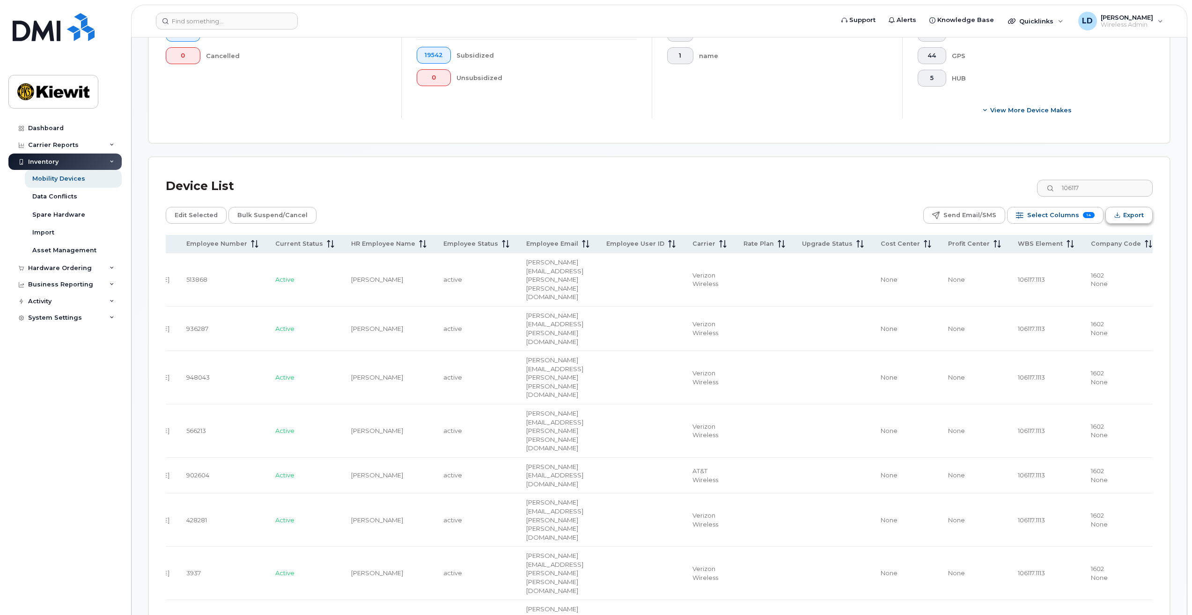
click at [1131, 217] on span "Export" at bounding box center [1134, 215] width 21 height 14
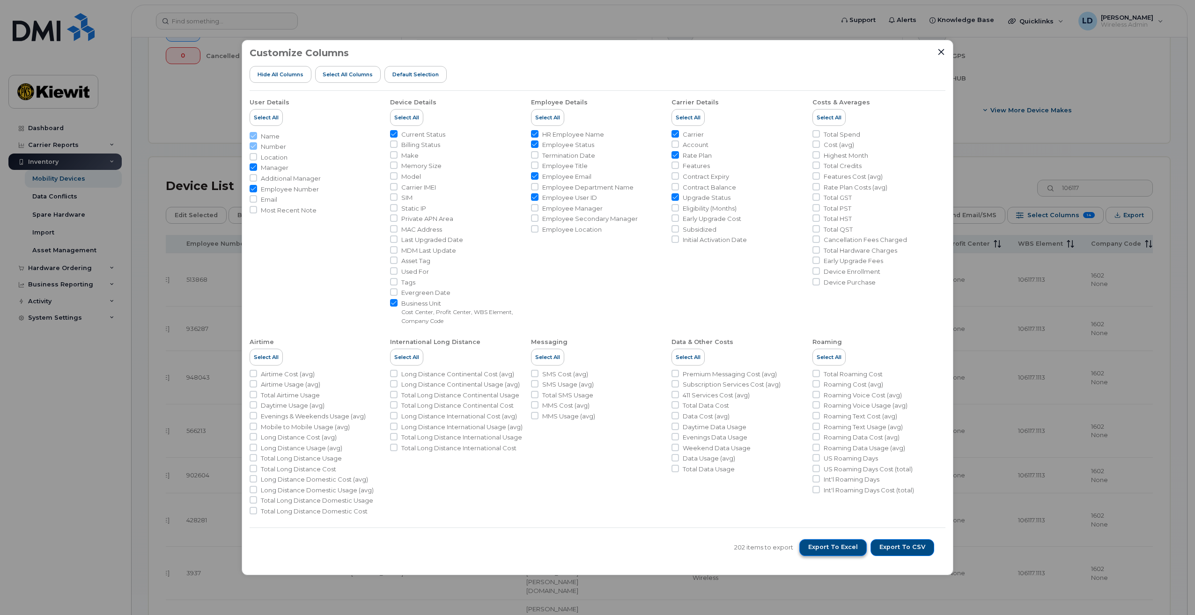
click at [833, 547] on span "Export to Excel" at bounding box center [833, 547] width 50 height 8
click at [905, 546] on span "Export to CSV" at bounding box center [903, 547] width 46 height 8
click at [941, 52] on icon "Close" at bounding box center [942, 52] width 6 height 6
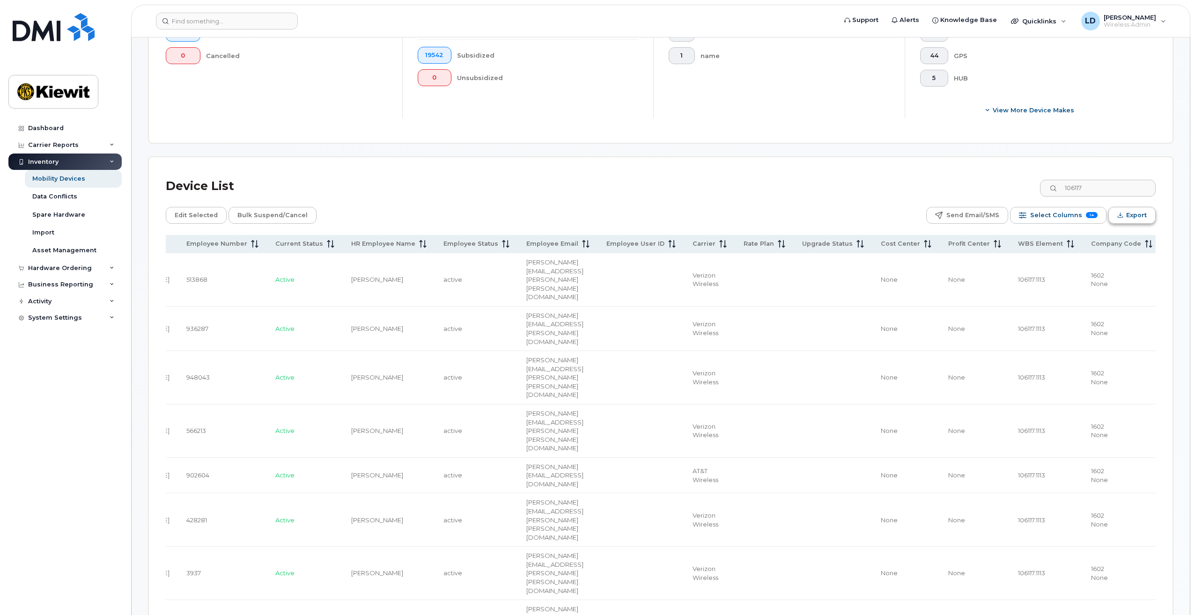
scroll to position [0, 225]
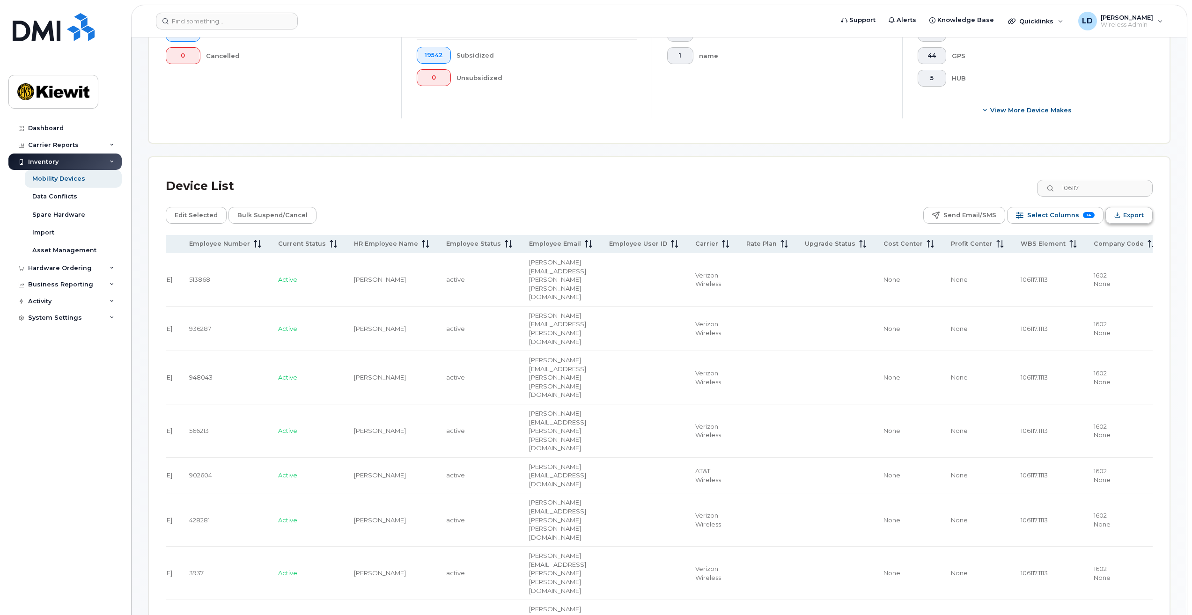
click at [1122, 213] on button "Export" at bounding box center [1129, 215] width 47 height 17
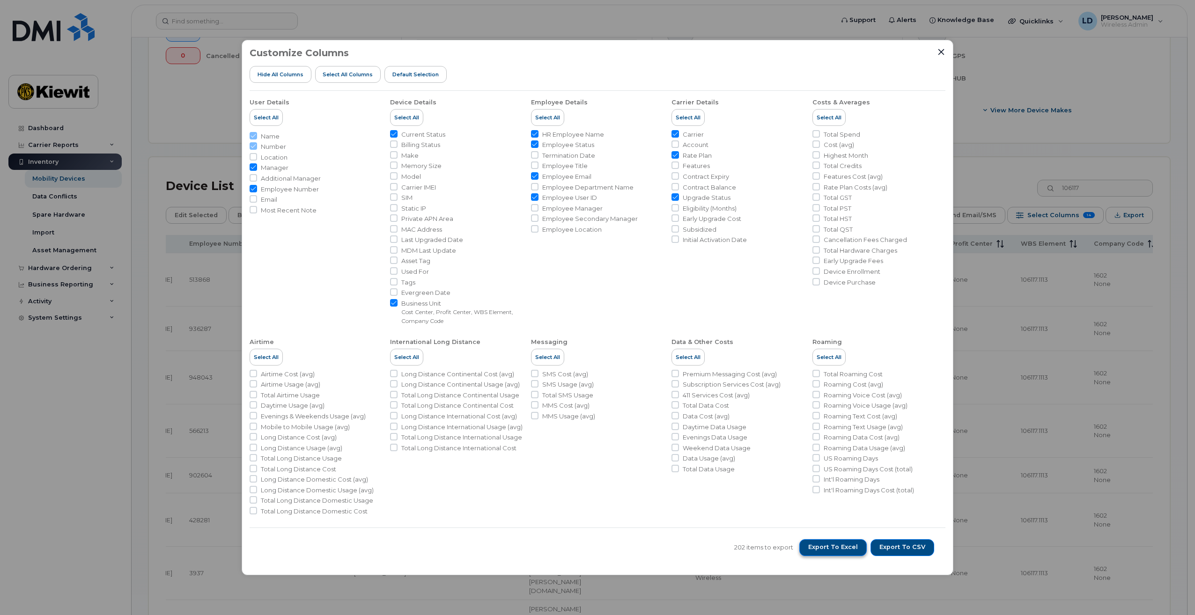
click at [834, 550] on span "Export to Excel" at bounding box center [833, 547] width 50 height 8
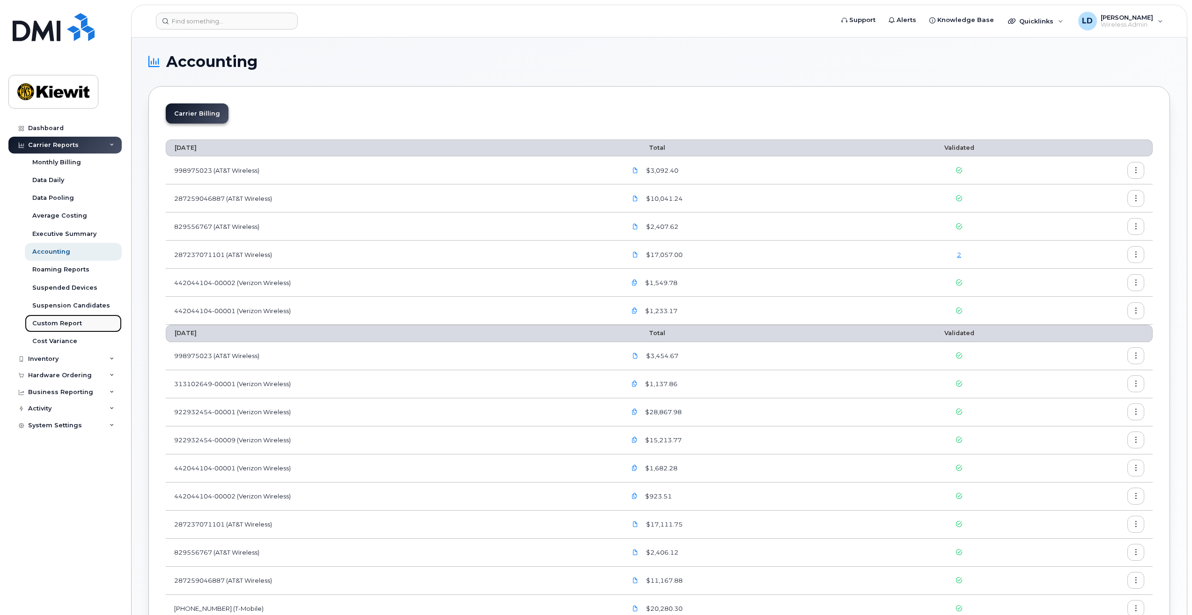
click at [54, 323] on div "Custom Report" at bounding box center [57, 323] width 50 height 8
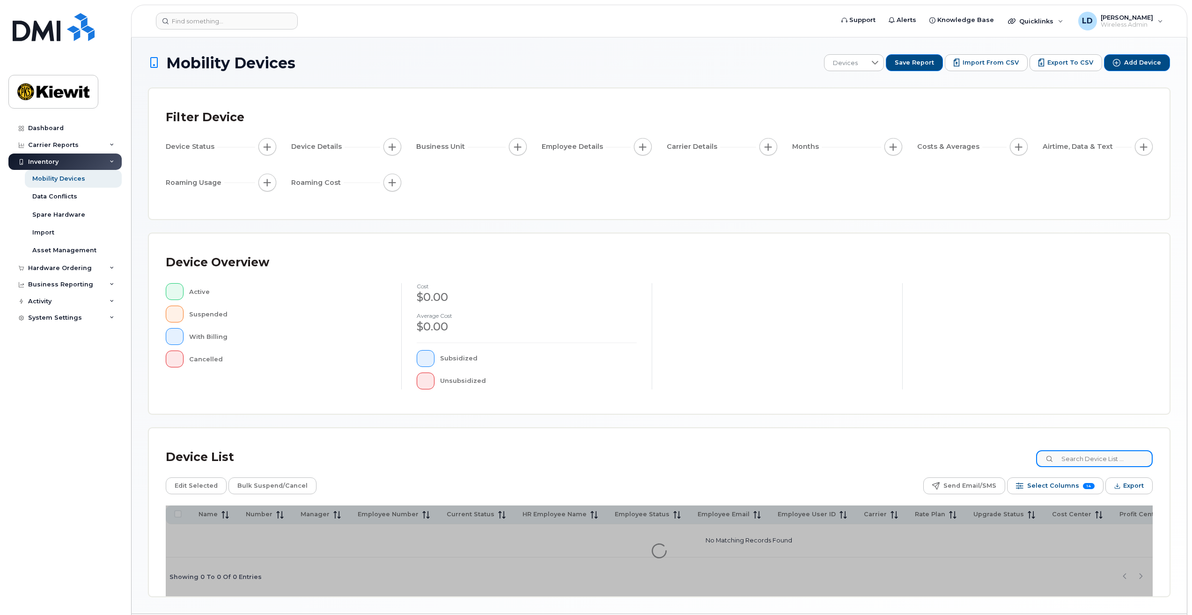
click at [1101, 461] on input at bounding box center [1094, 459] width 117 height 17
type input "106117"
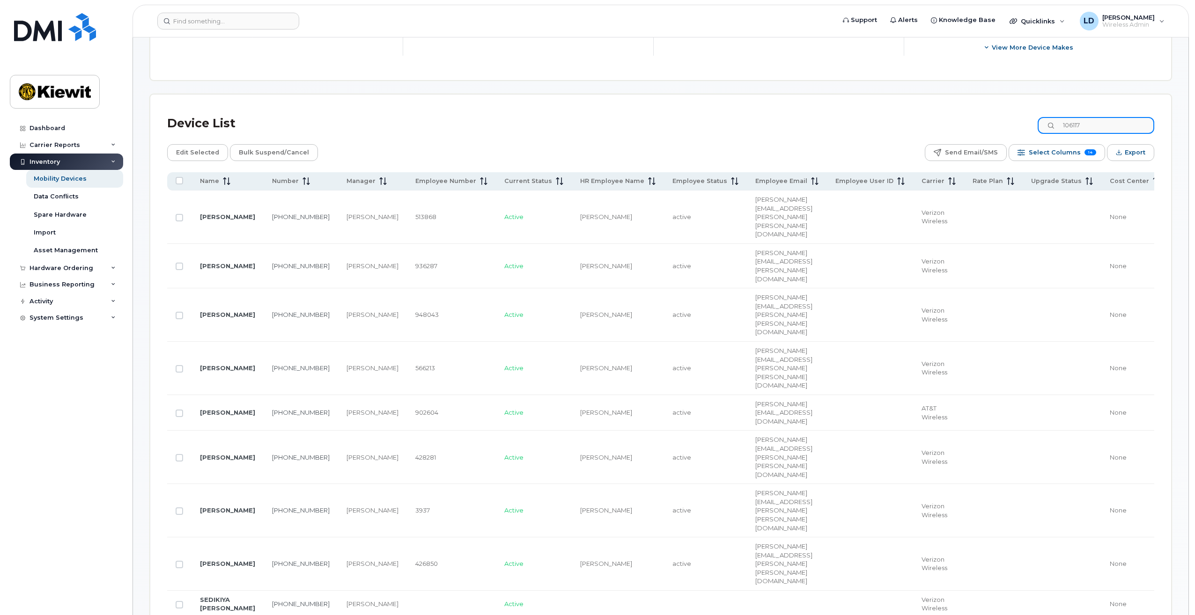
scroll to position [245, 0]
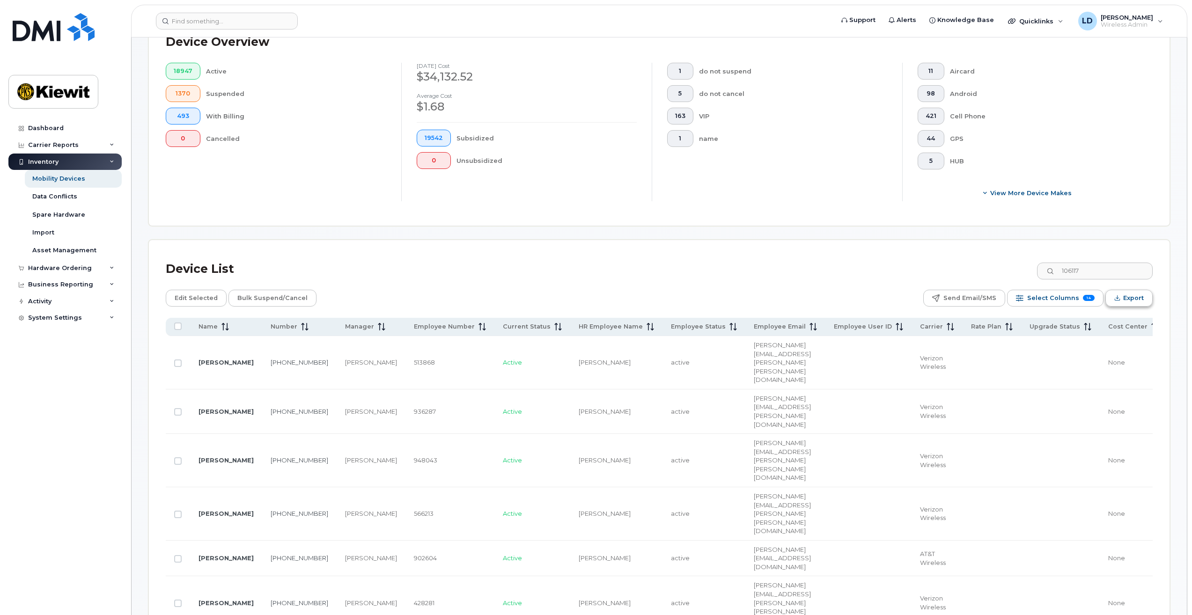
click at [1134, 297] on span "Export" at bounding box center [1134, 298] width 21 height 14
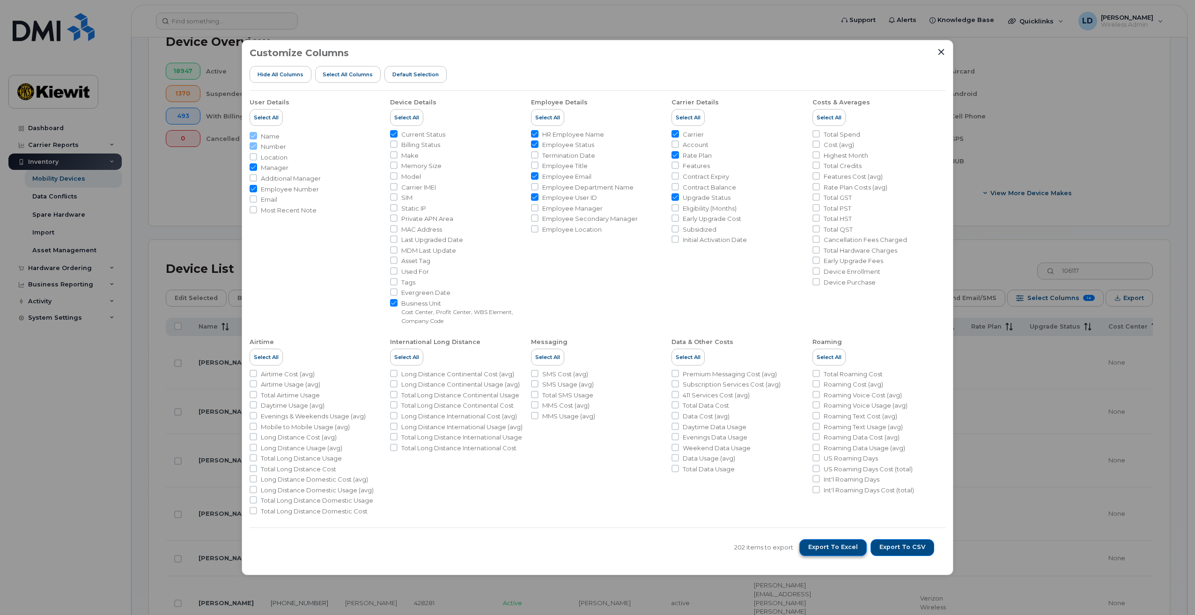
click at [857, 547] on span "Export to Excel" at bounding box center [833, 547] width 50 height 8
